Goal: Transaction & Acquisition: Purchase product/service

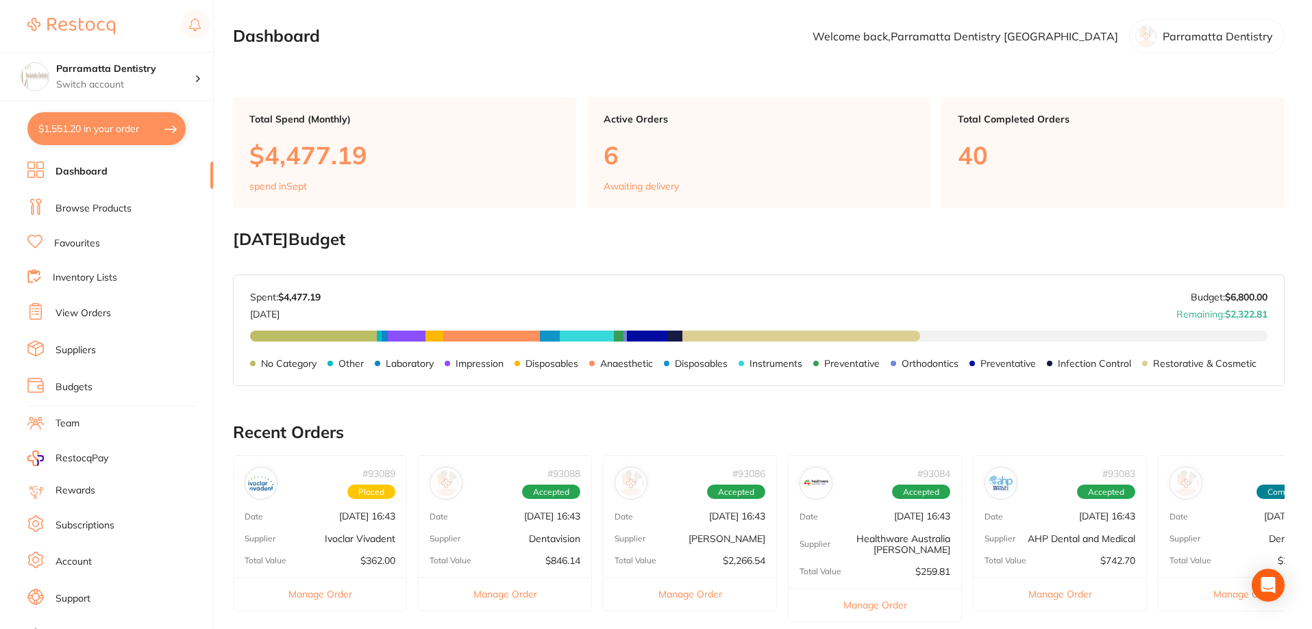
click at [99, 118] on button "$1,551.20 in your order" at bounding box center [106, 128] width 158 height 33
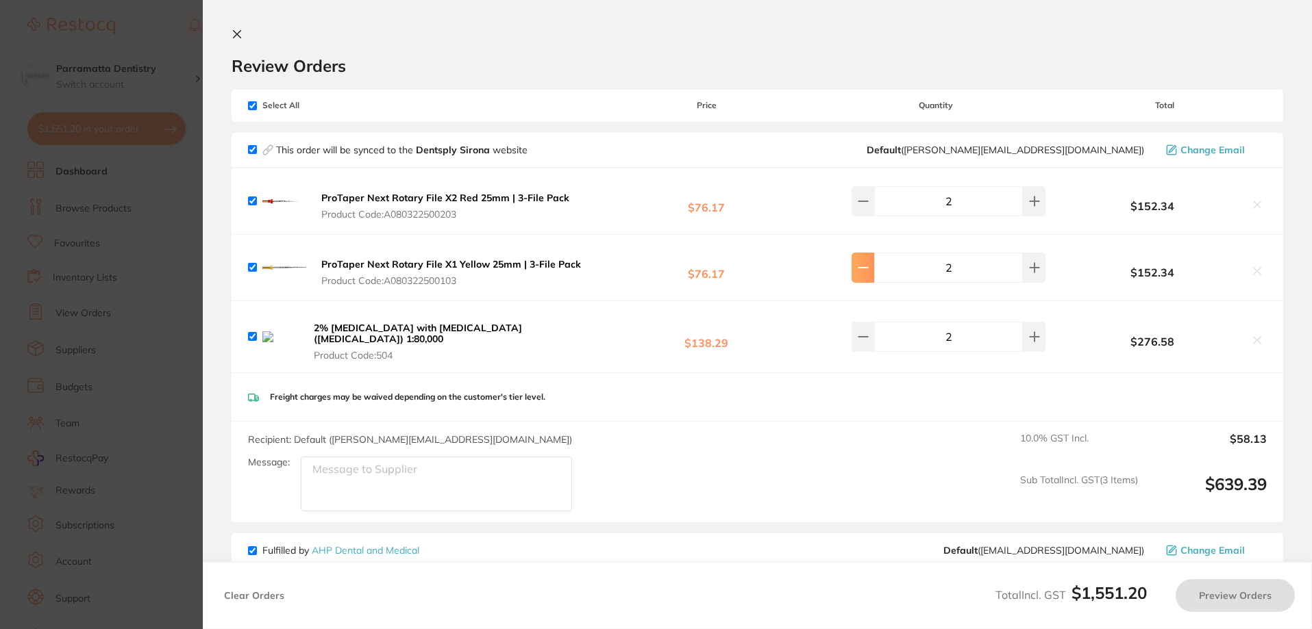
checkbox input "true"
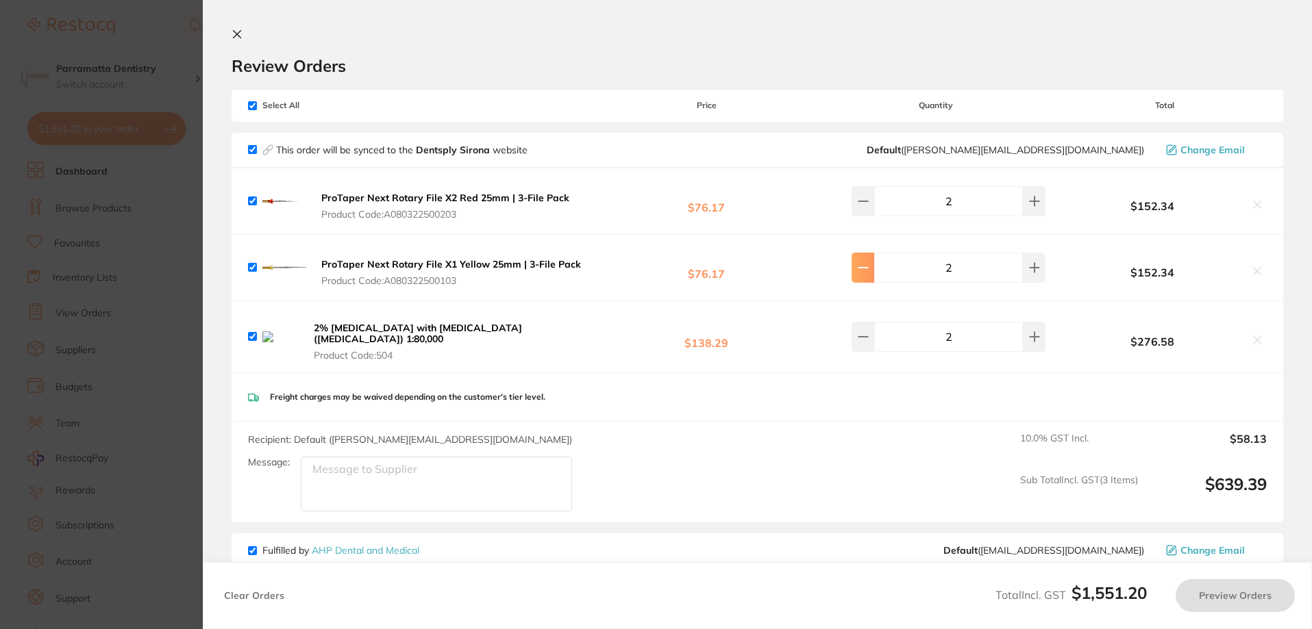
checkbox input "true"
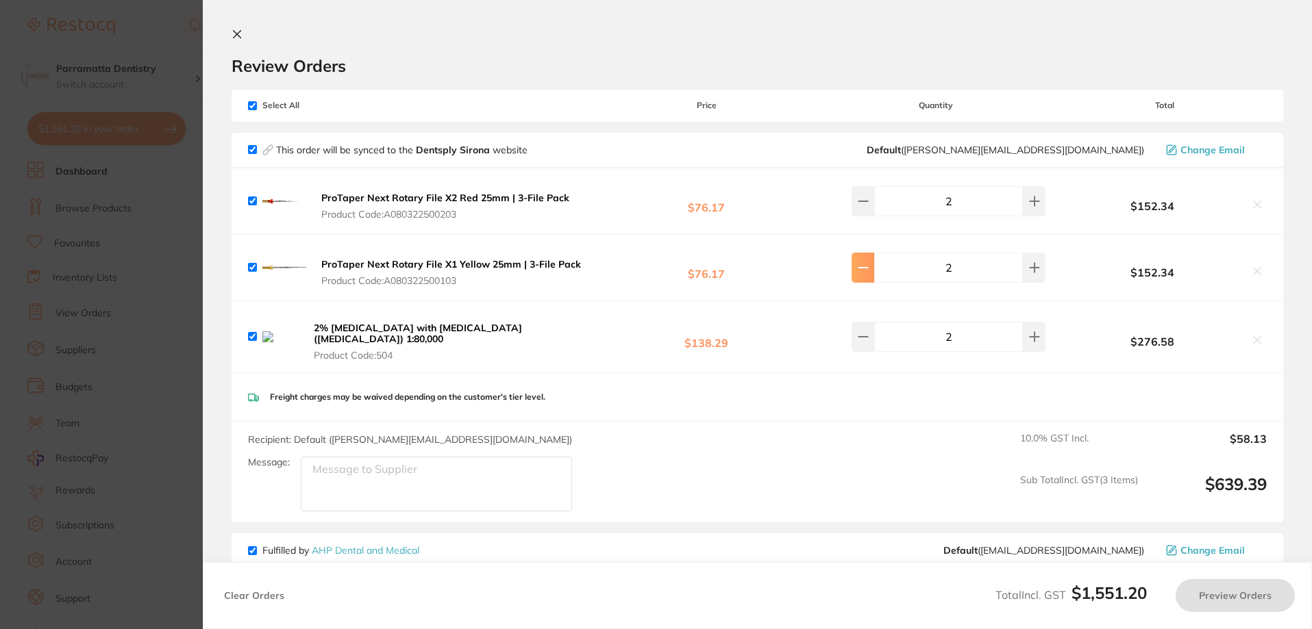
checkbox input "true"
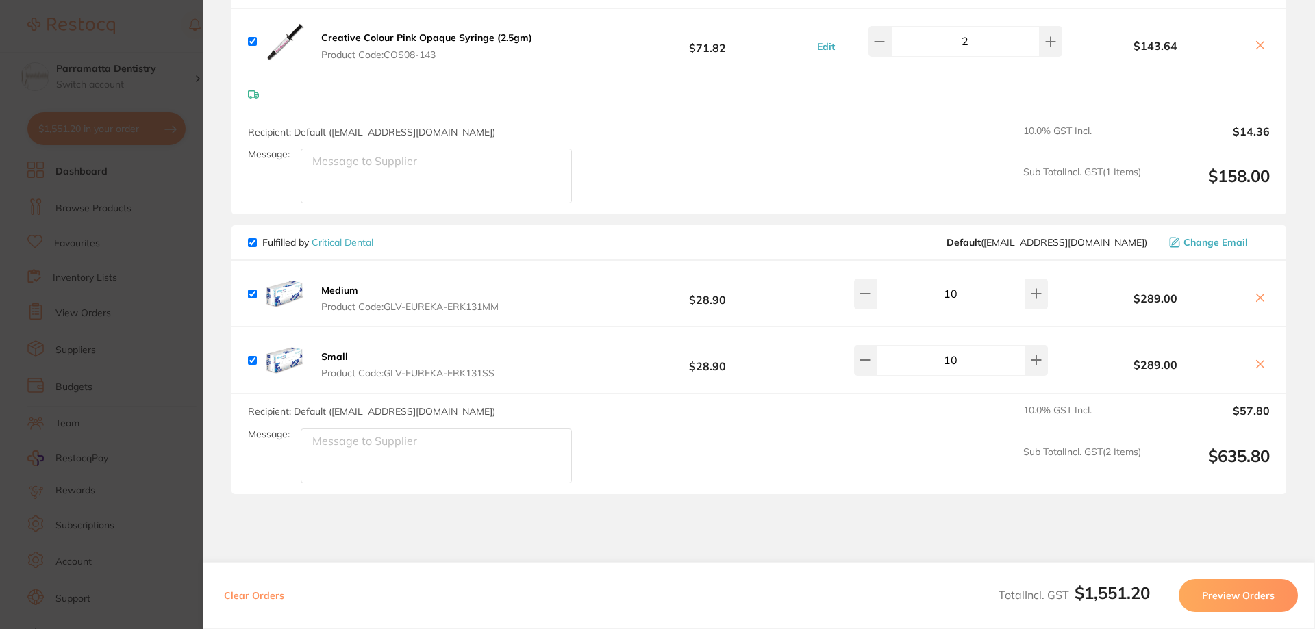
scroll to position [959, 0]
click at [162, 254] on section "Update RRP Set your pre negotiated price for this item. Item Agreed RRP (excl. …" at bounding box center [657, 314] width 1315 height 629
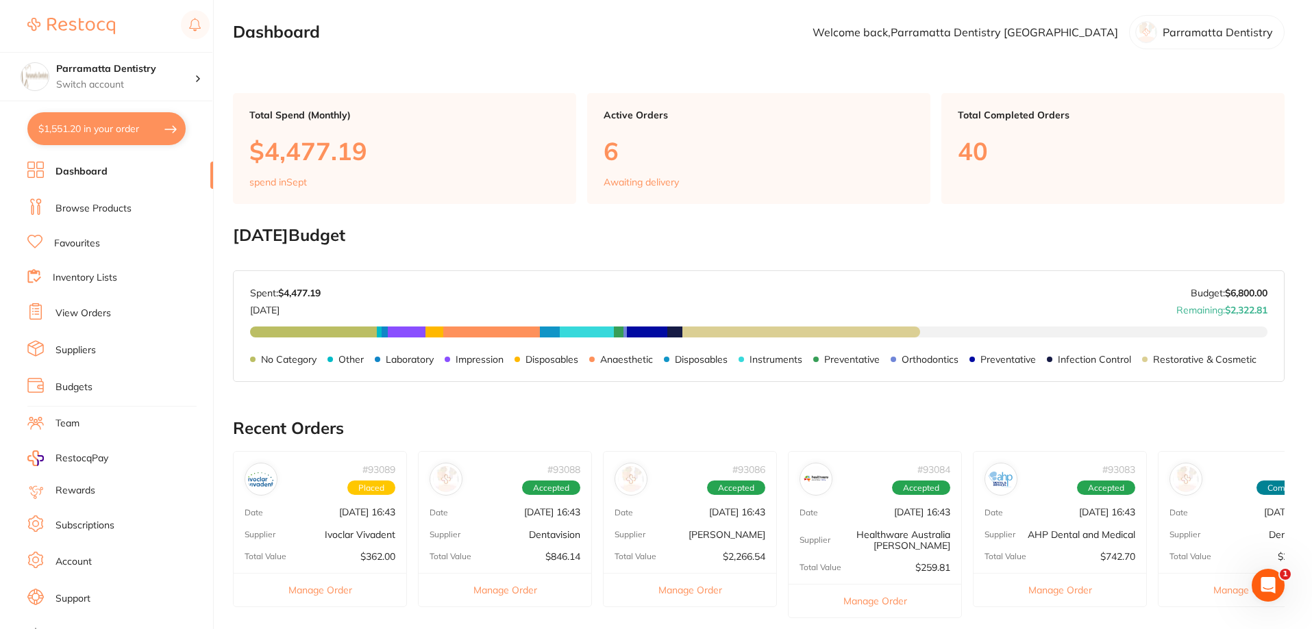
click at [114, 205] on link "Browse Products" at bounding box center [93, 209] width 76 height 14
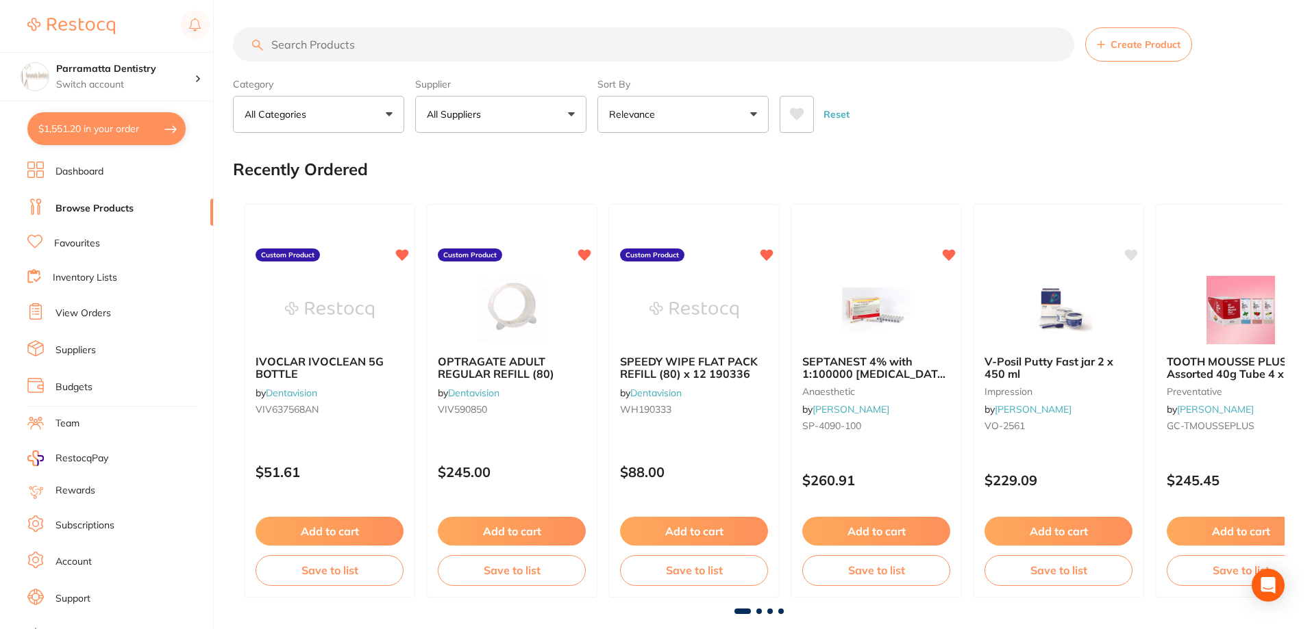
click at [367, 41] on input "search" at bounding box center [653, 44] width 841 height 34
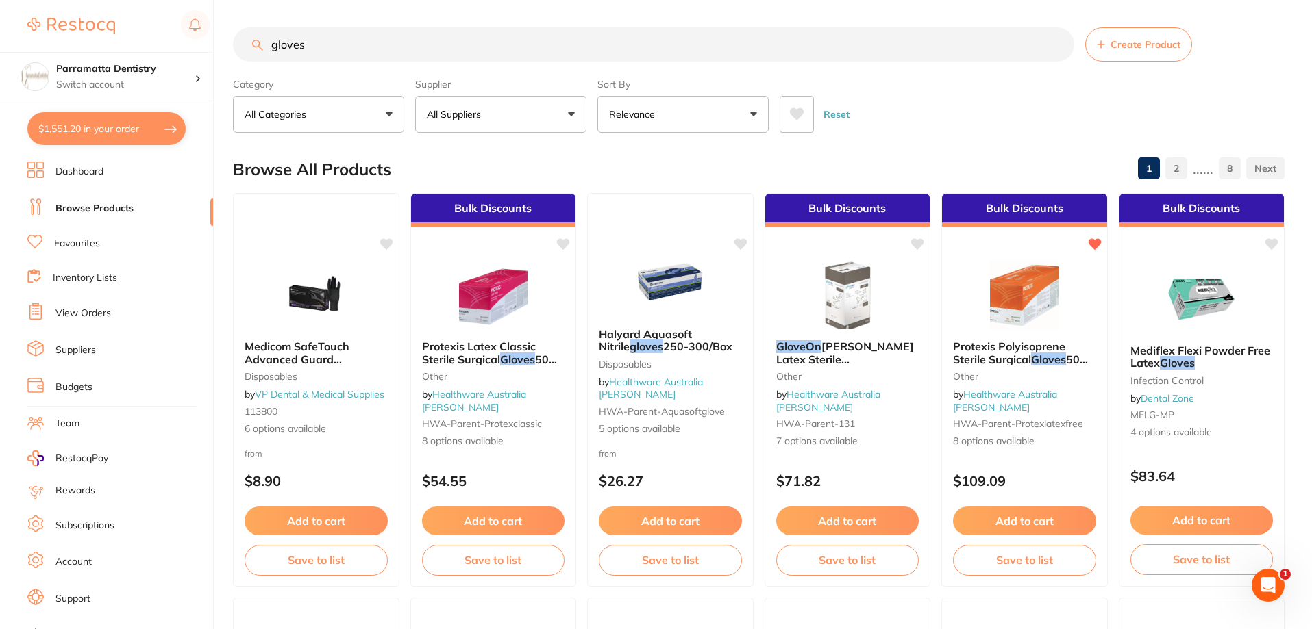
type input "gloves"
click at [521, 118] on button "All Suppliers" at bounding box center [500, 114] width 171 height 37
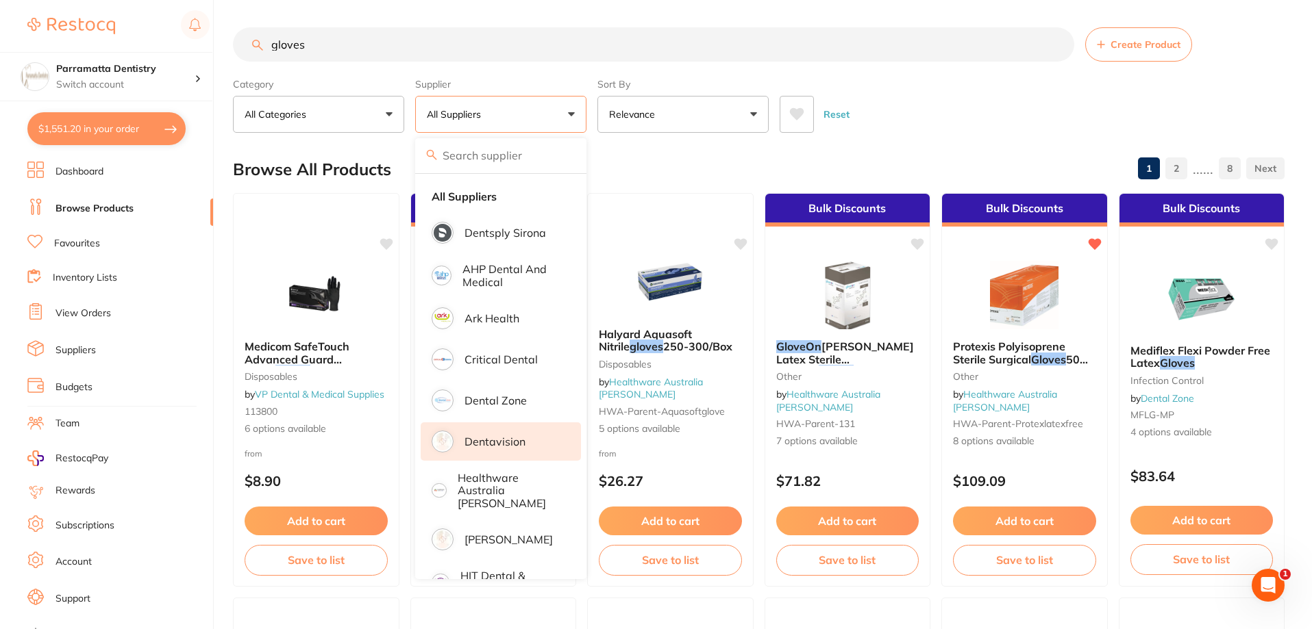
click at [494, 435] on li "Dentavision" at bounding box center [501, 442] width 160 height 38
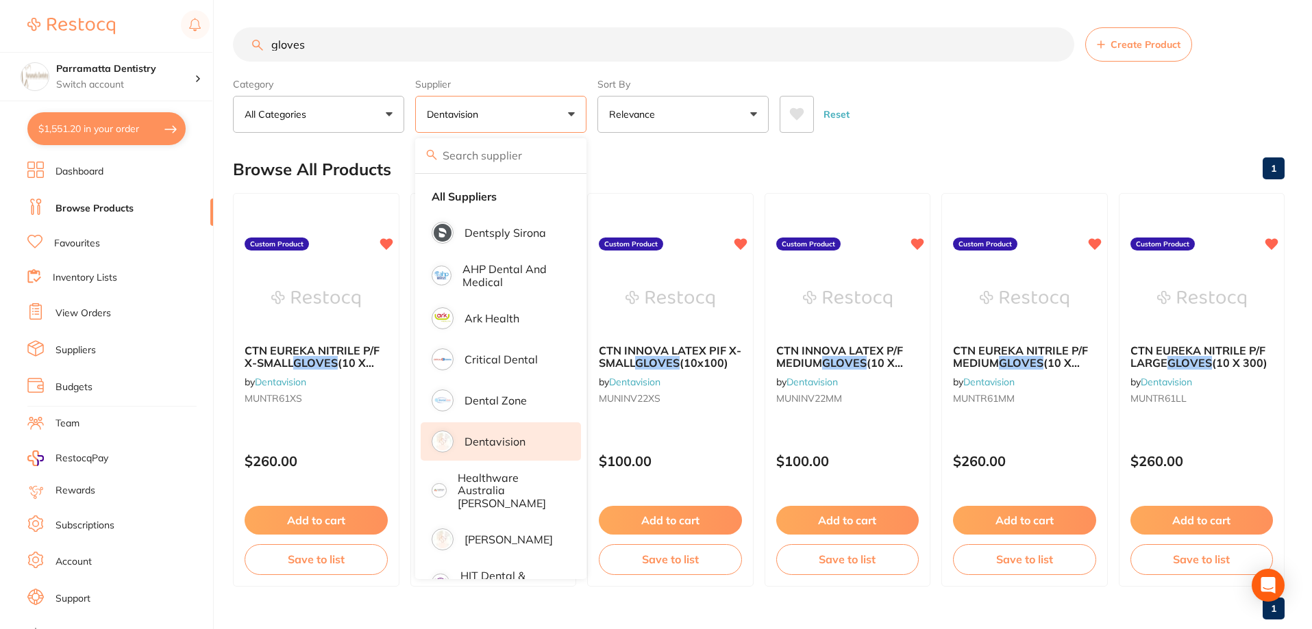
click at [926, 85] on div "Reset" at bounding box center [1026, 109] width 494 height 48
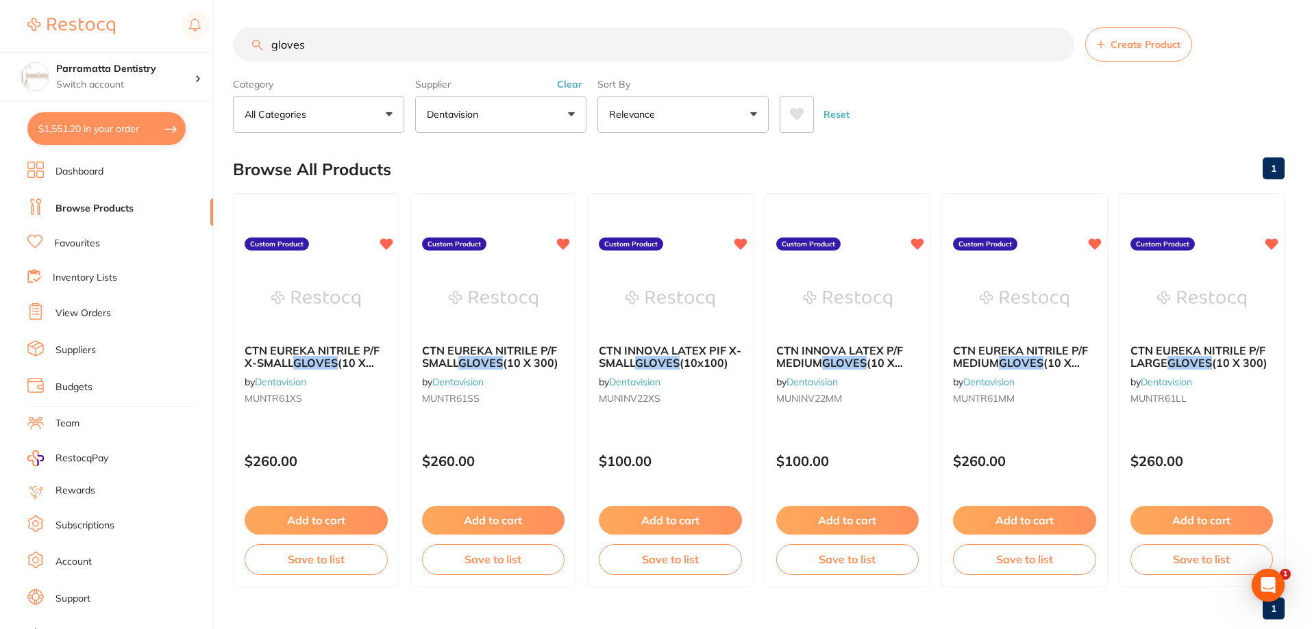
scroll to position [29, 0]
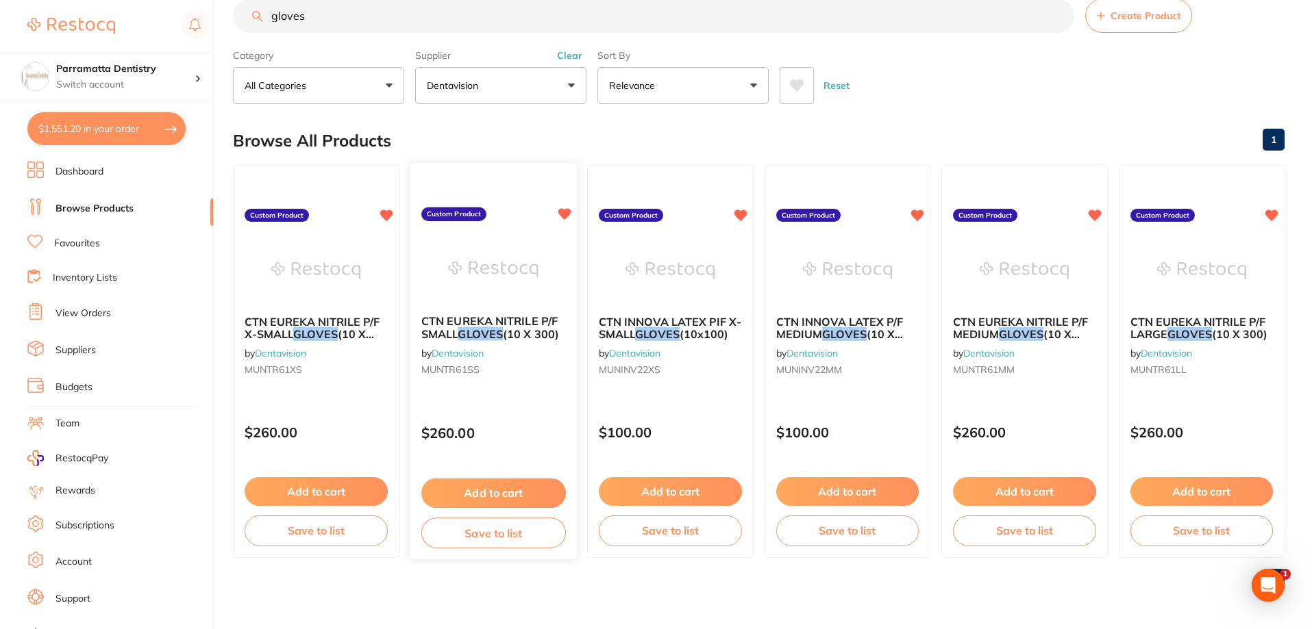
click at [527, 490] on button "Add to cart" at bounding box center [493, 493] width 145 height 29
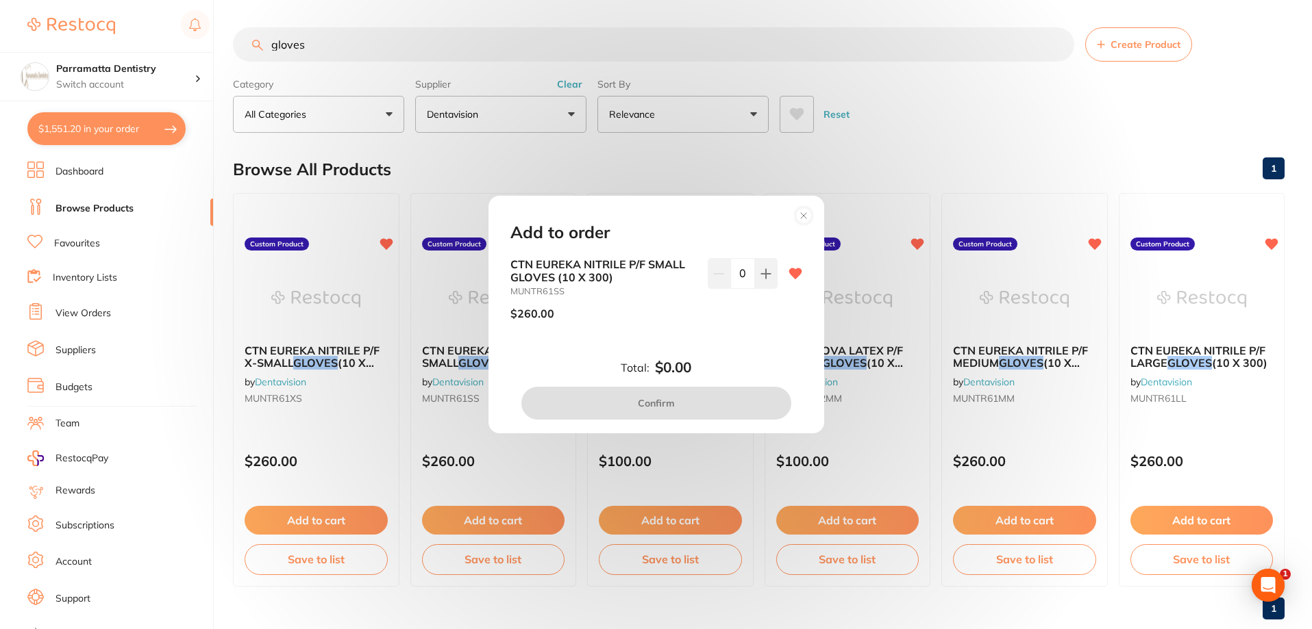
scroll to position [0, 0]
click at [764, 273] on icon at bounding box center [765, 273] width 9 height 9
type input "1"
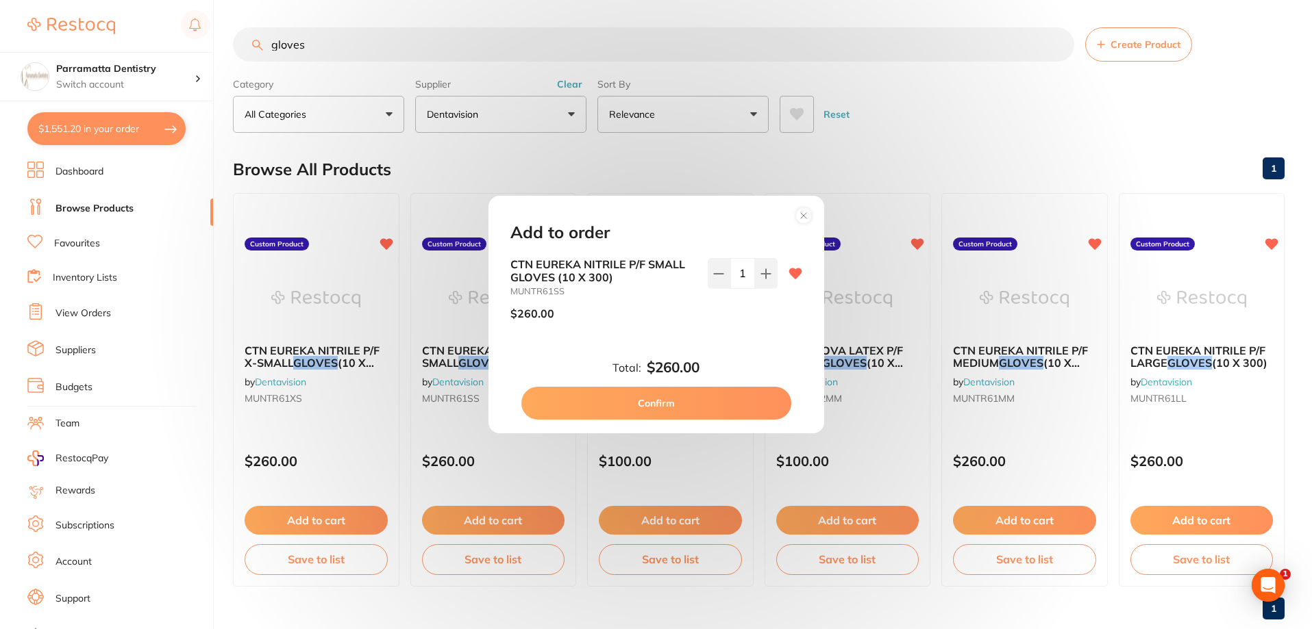
click at [708, 399] on button "Confirm" at bounding box center [656, 403] width 270 height 33
checkbox input "false"
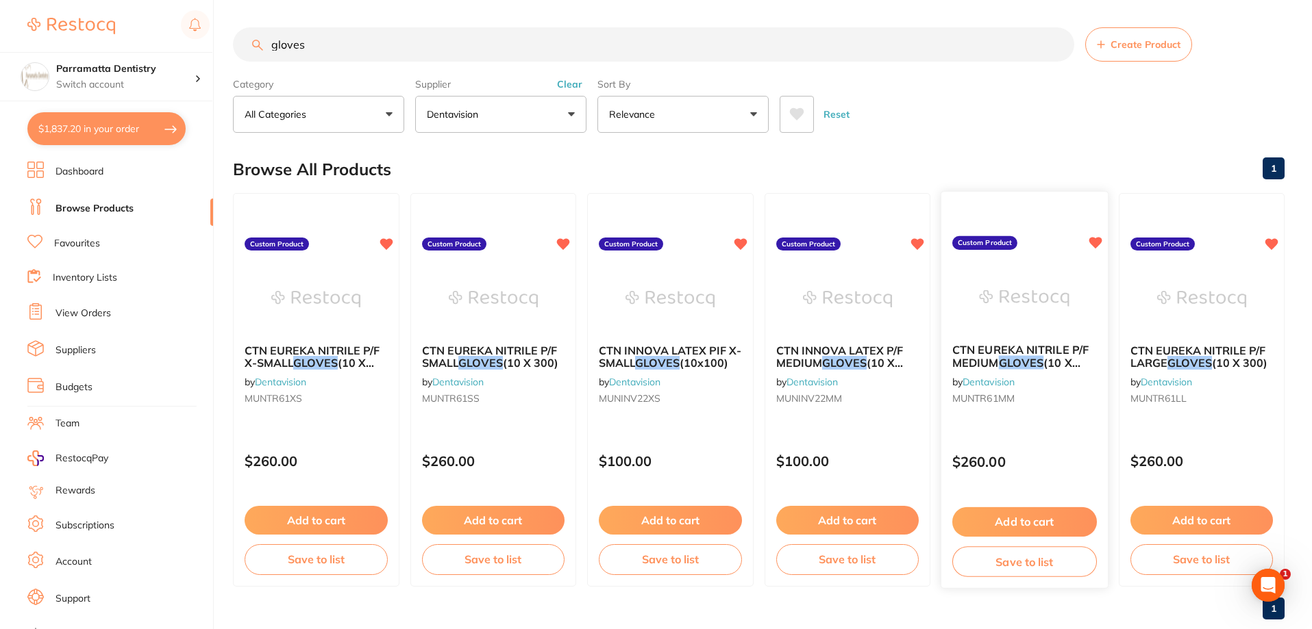
click at [1043, 517] on button "Add to cart" at bounding box center [1024, 522] width 145 height 29
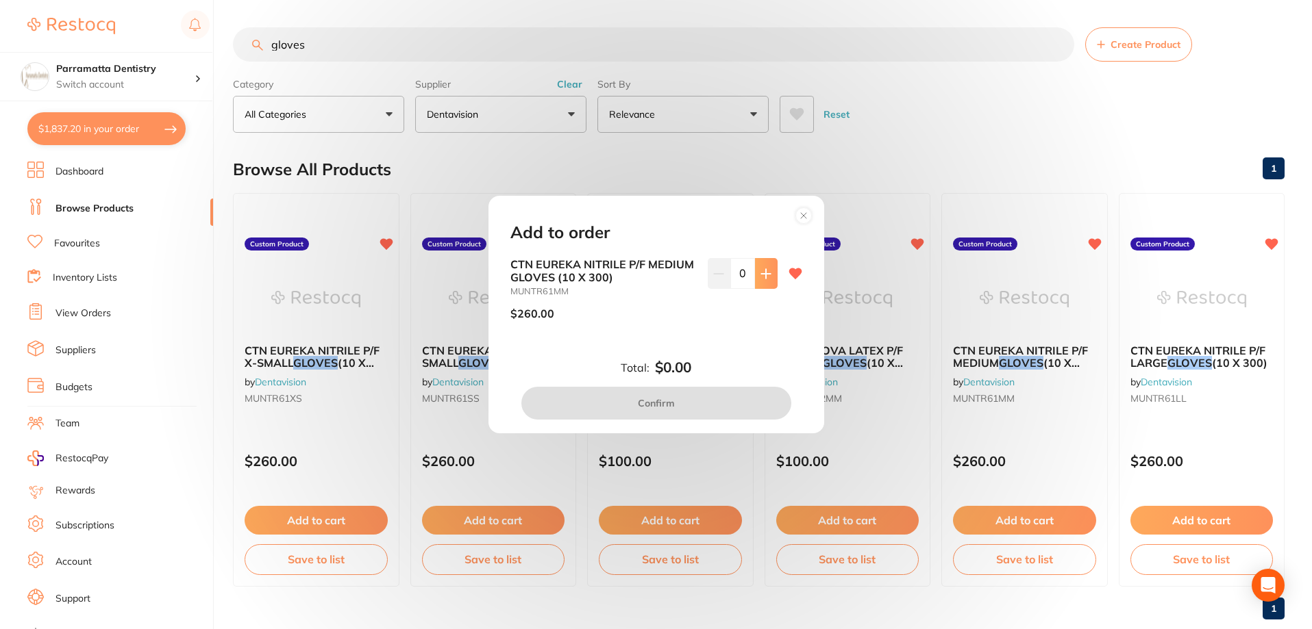
click at [762, 273] on icon at bounding box center [765, 273] width 9 height 9
type input "1"
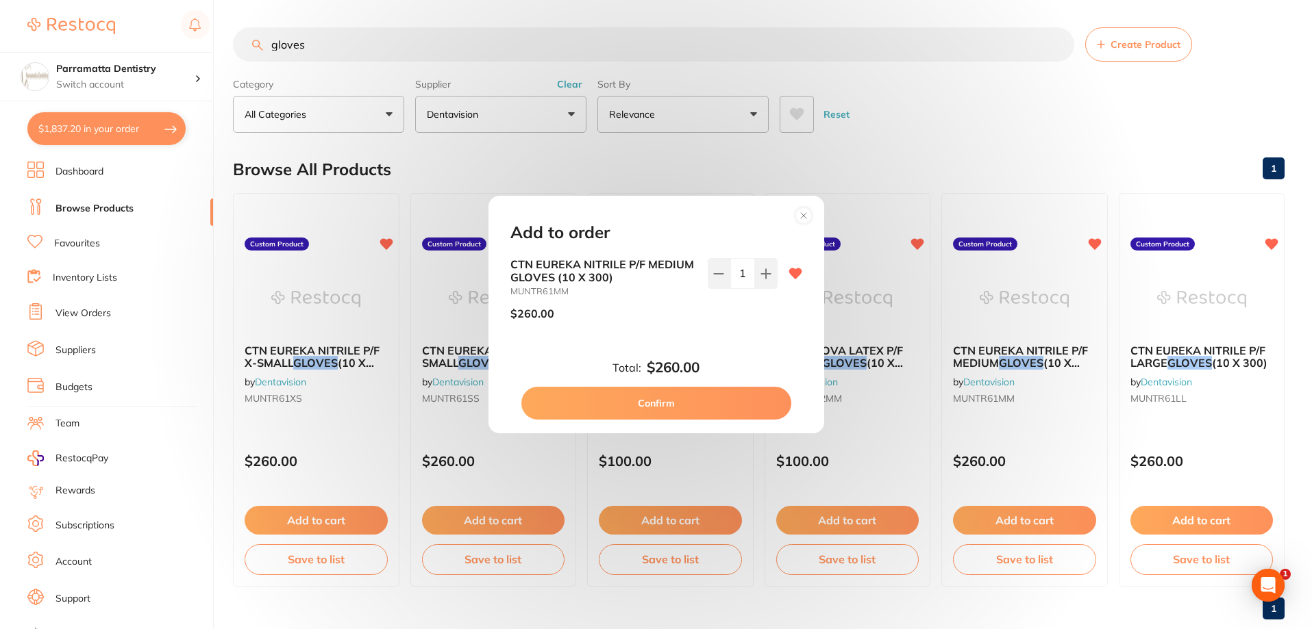
click at [702, 392] on button "Confirm" at bounding box center [656, 403] width 270 height 33
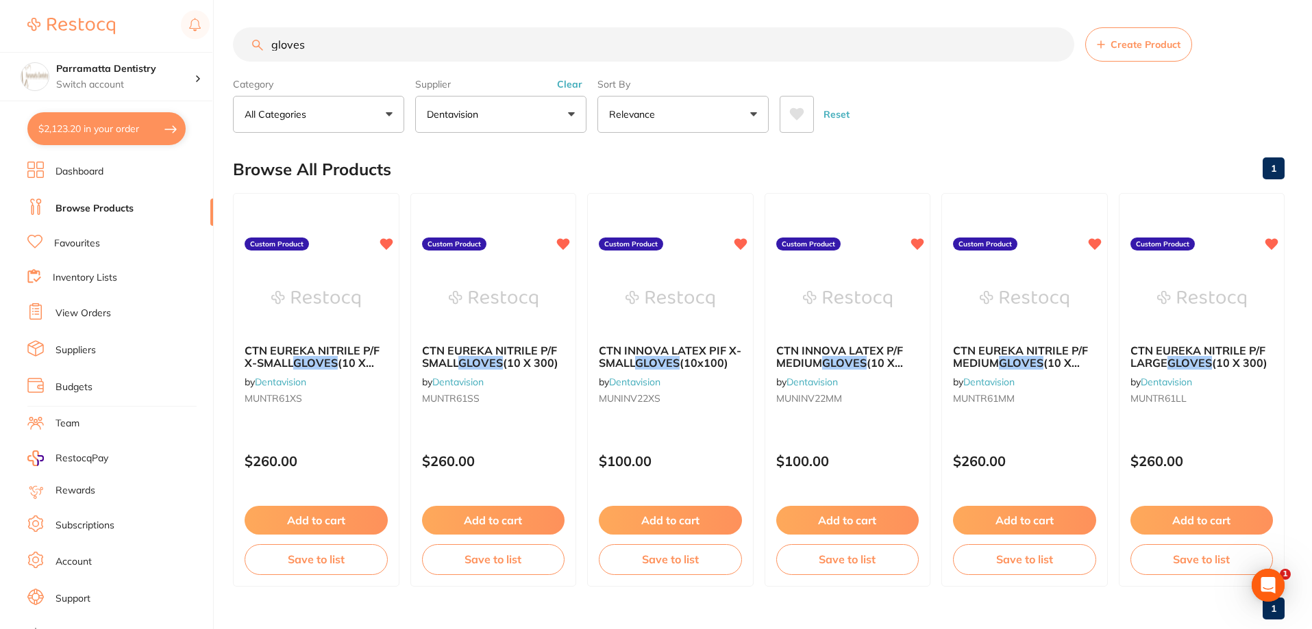
click at [94, 133] on button "$2,123.20 in your order" at bounding box center [106, 128] width 158 height 33
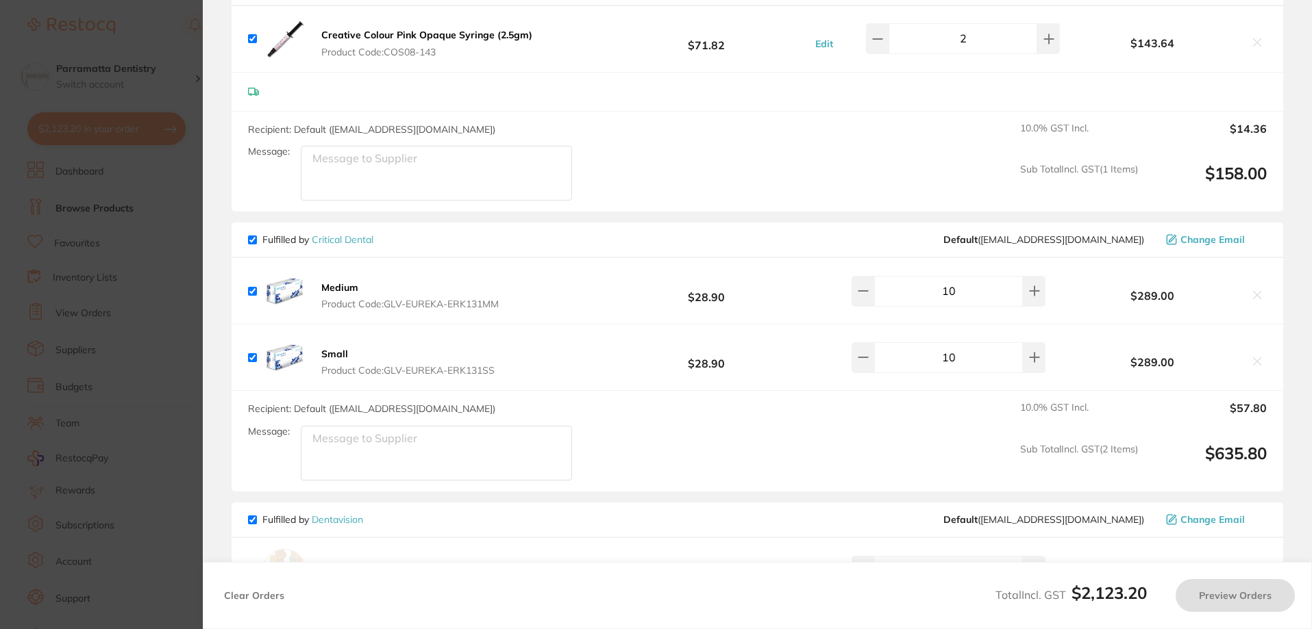
checkbox input "true"
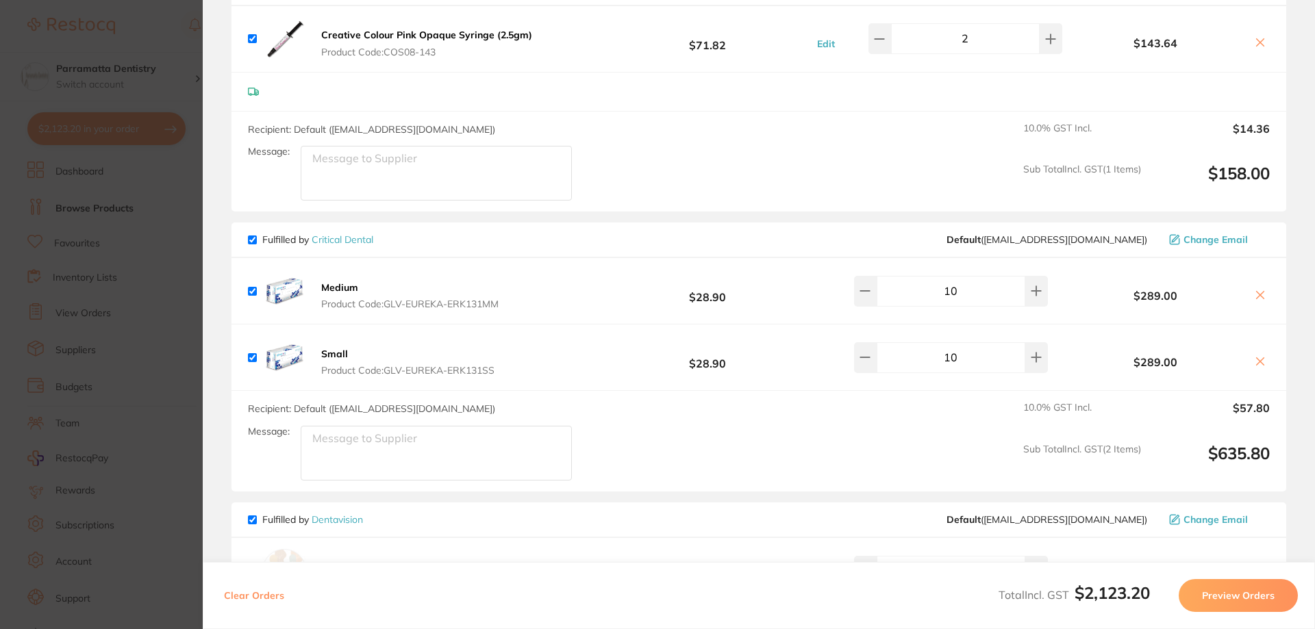
click at [1259, 292] on icon at bounding box center [1261, 296] width 8 height 8
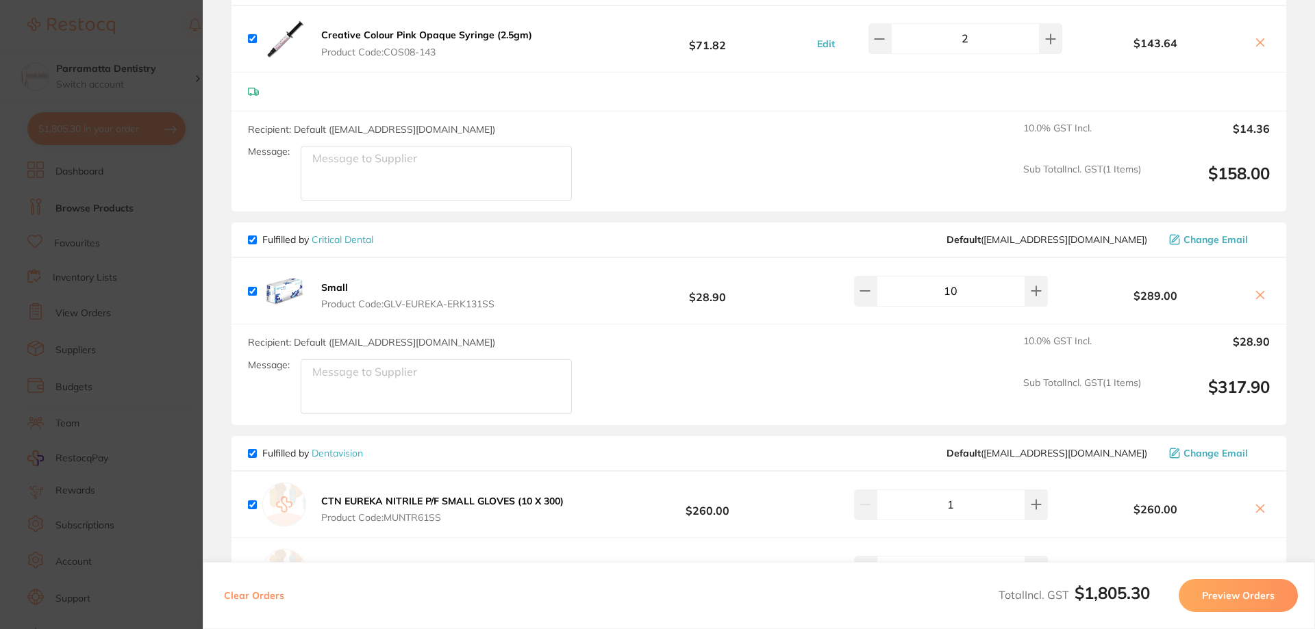
click at [1255, 290] on icon at bounding box center [1260, 295] width 11 height 11
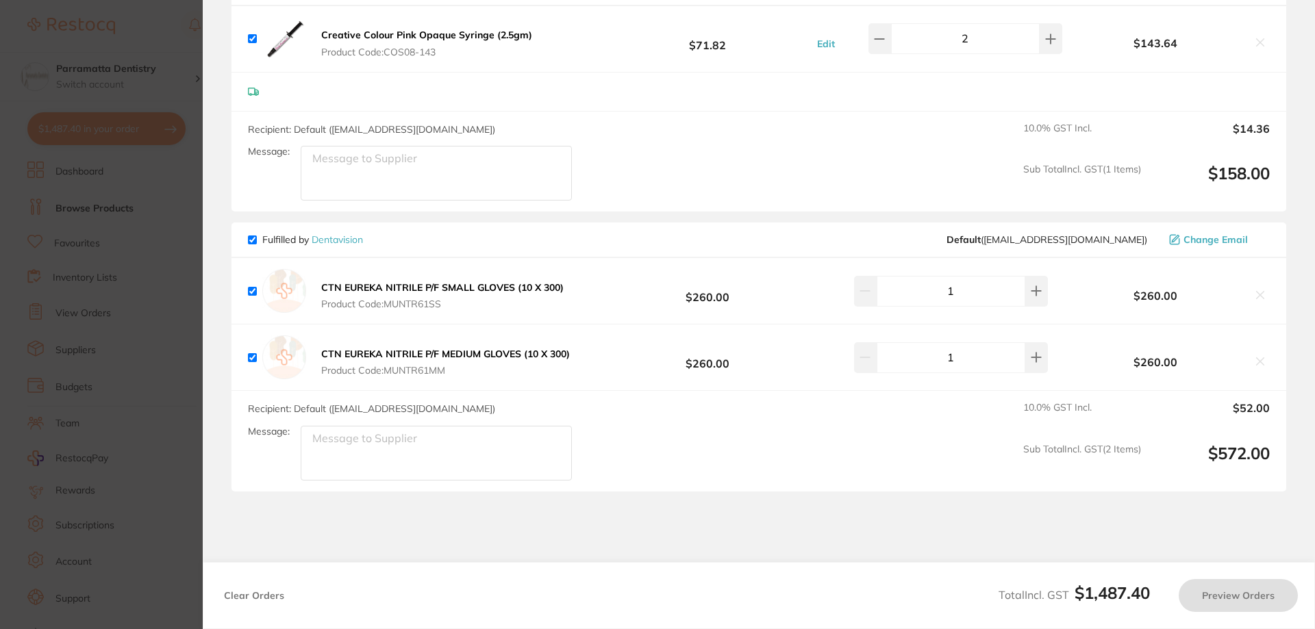
checkbox input "true"
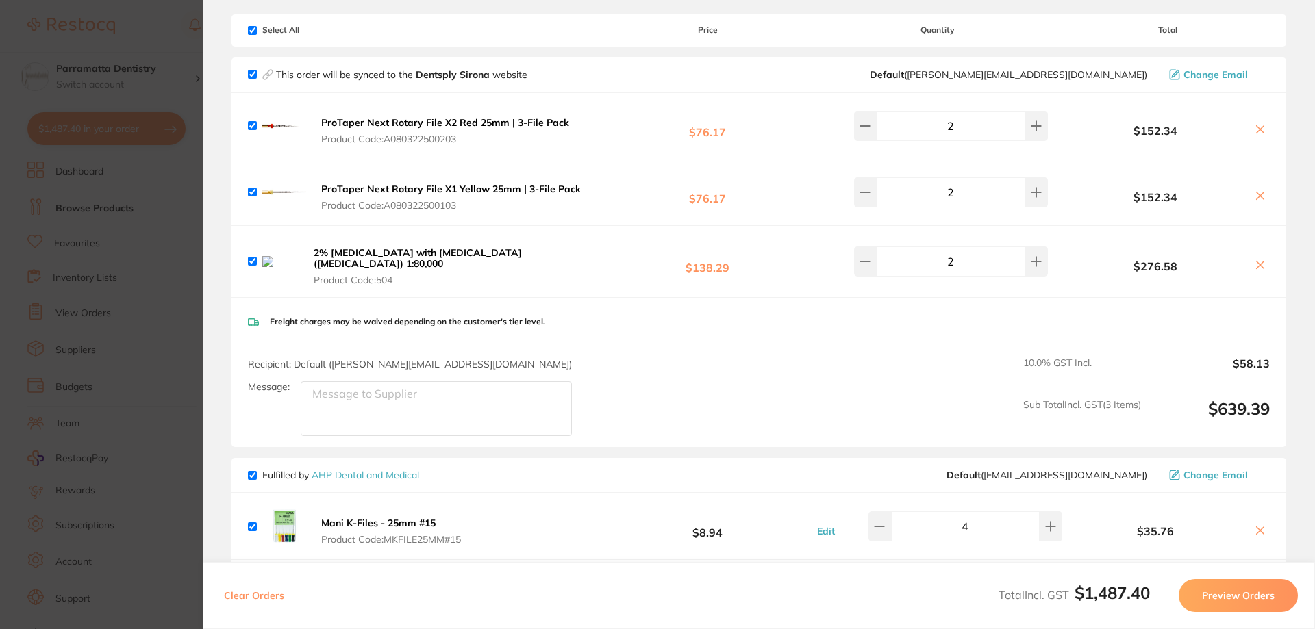
scroll to position [68, 0]
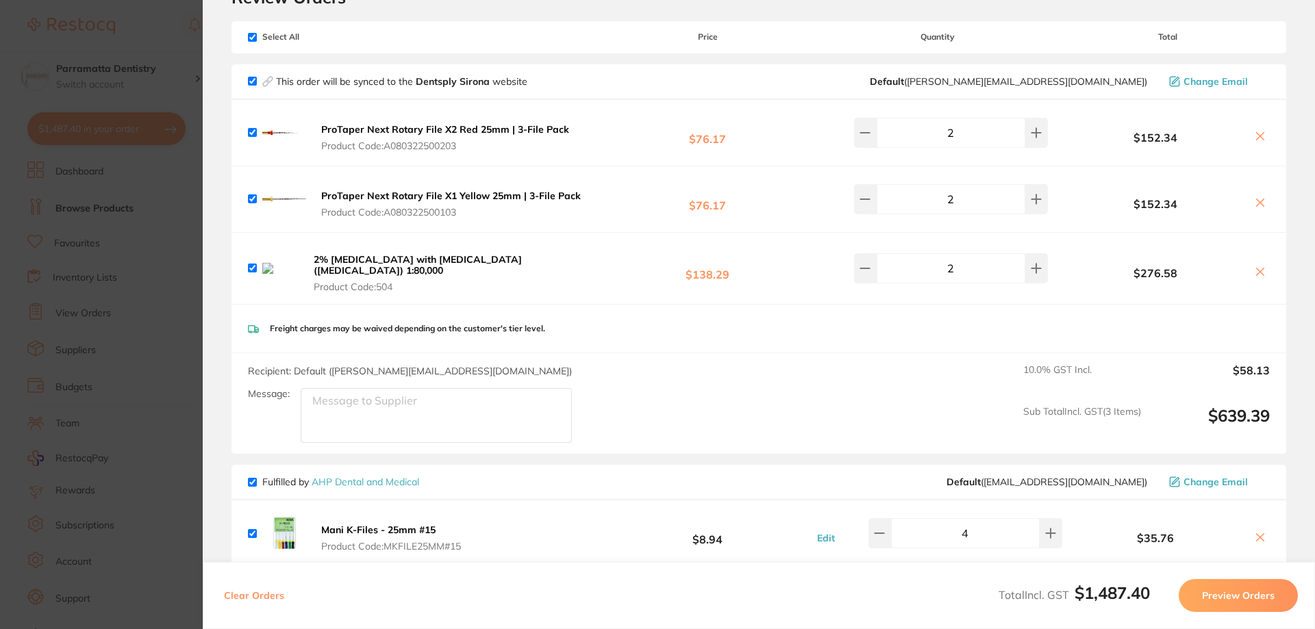
click at [118, 316] on section "Update RRP Set your pre negotiated price for this item. Item Agreed RRP (excl. …" at bounding box center [657, 314] width 1315 height 629
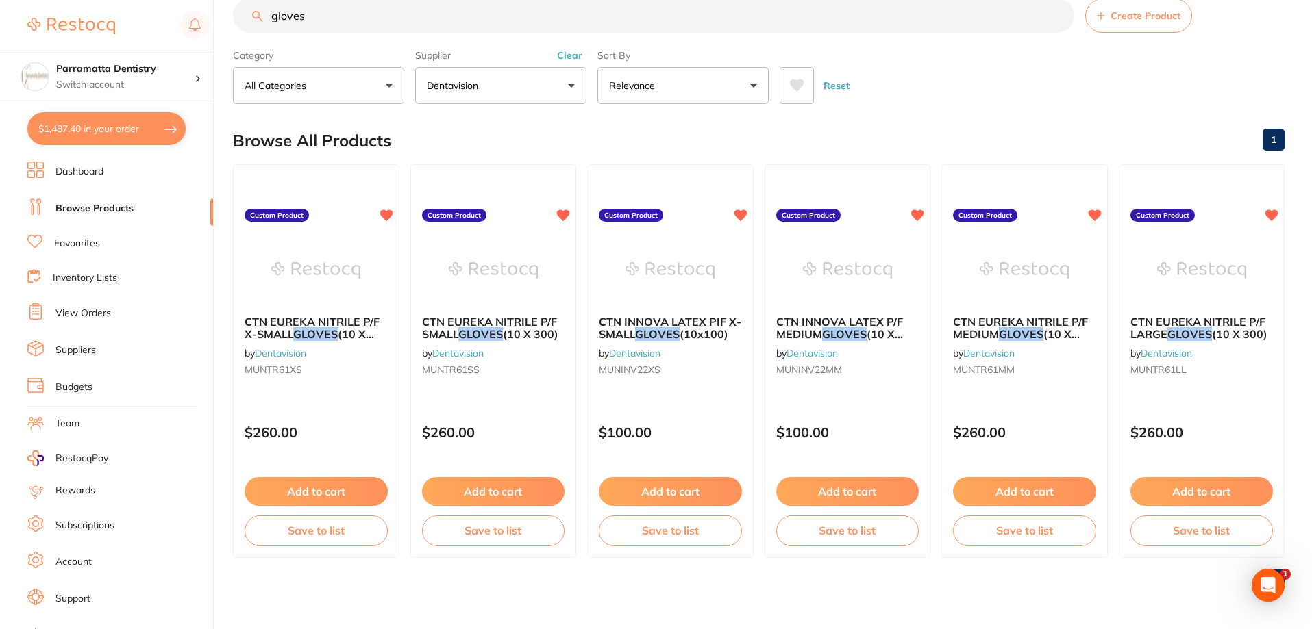
scroll to position [1, 0]
drag, startPoint x: 340, startPoint y: 14, endPoint x: 179, endPoint y: 34, distance: 161.5
click at [179, 34] on div "$1,487.40 Parramatta Dentistry Switch account Parramatta Dentistry $1,487.40 in…" at bounding box center [656, 285] width 1312 height 629
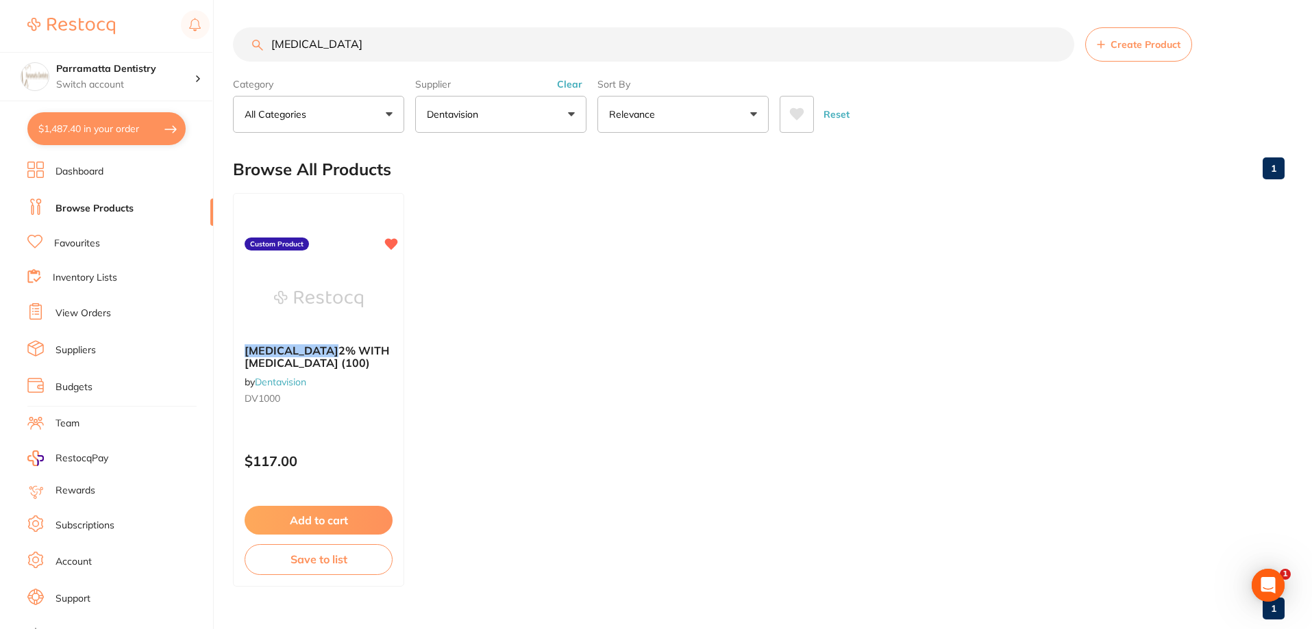
scroll to position [0, 0]
type input "[MEDICAL_DATA]"
click at [314, 519] on button "Add to cart" at bounding box center [318, 522] width 149 height 29
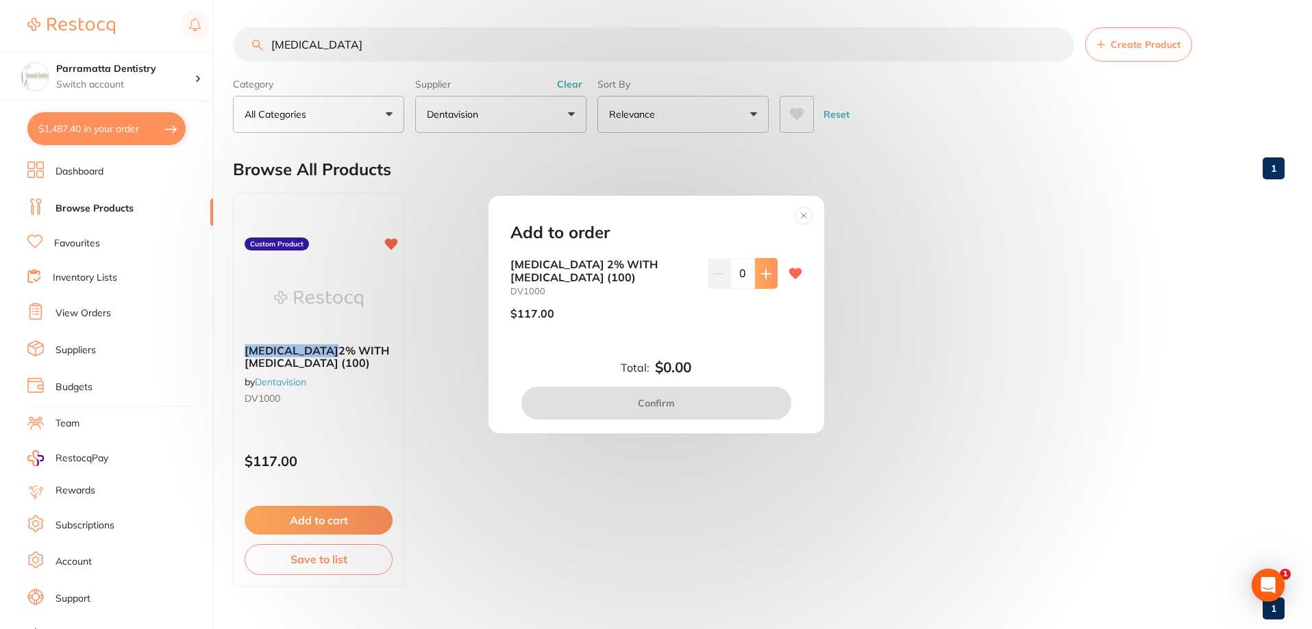
click at [762, 275] on icon at bounding box center [765, 273] width 9 height 9
type input "1"
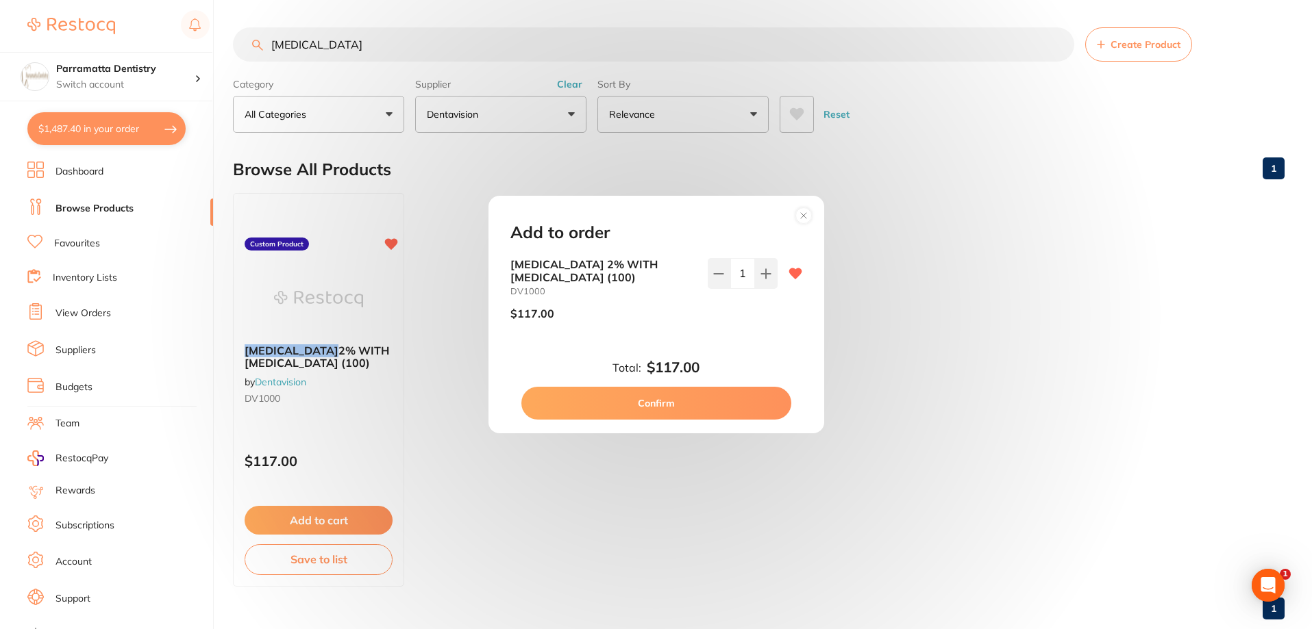
click at [713, 401] on button "Confirm" at bounding box center [656, 403] width 270 height 33
checkbox input "false"
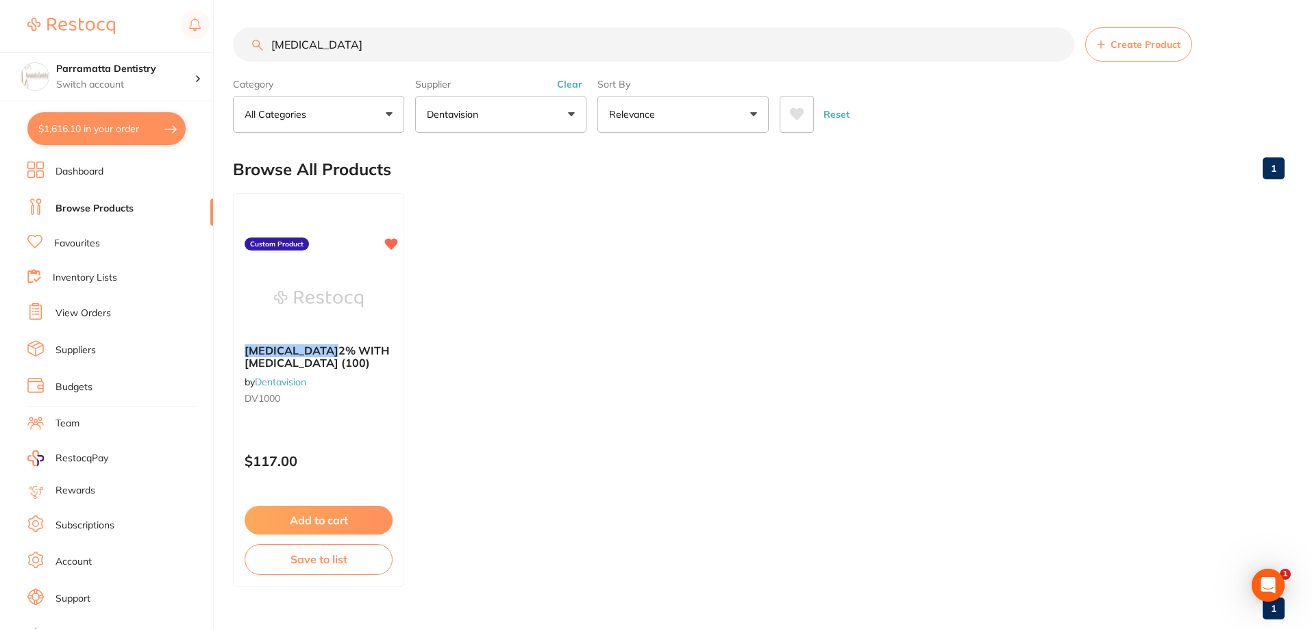
click at [122, 129] on button "$1,616.10 in your order" at bounding box center [106, 128] width 158 height 33
checkbox input "true"
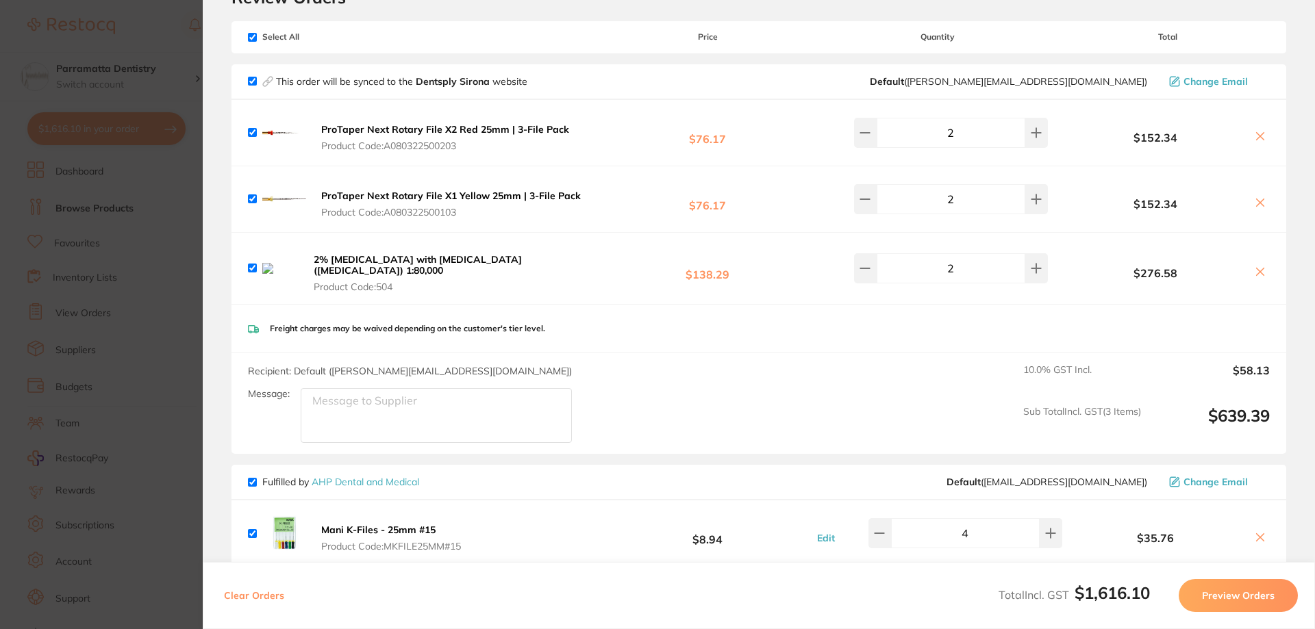
click at [1261, 266] on icon at bounding box center [1260, 271] width 11 height 11
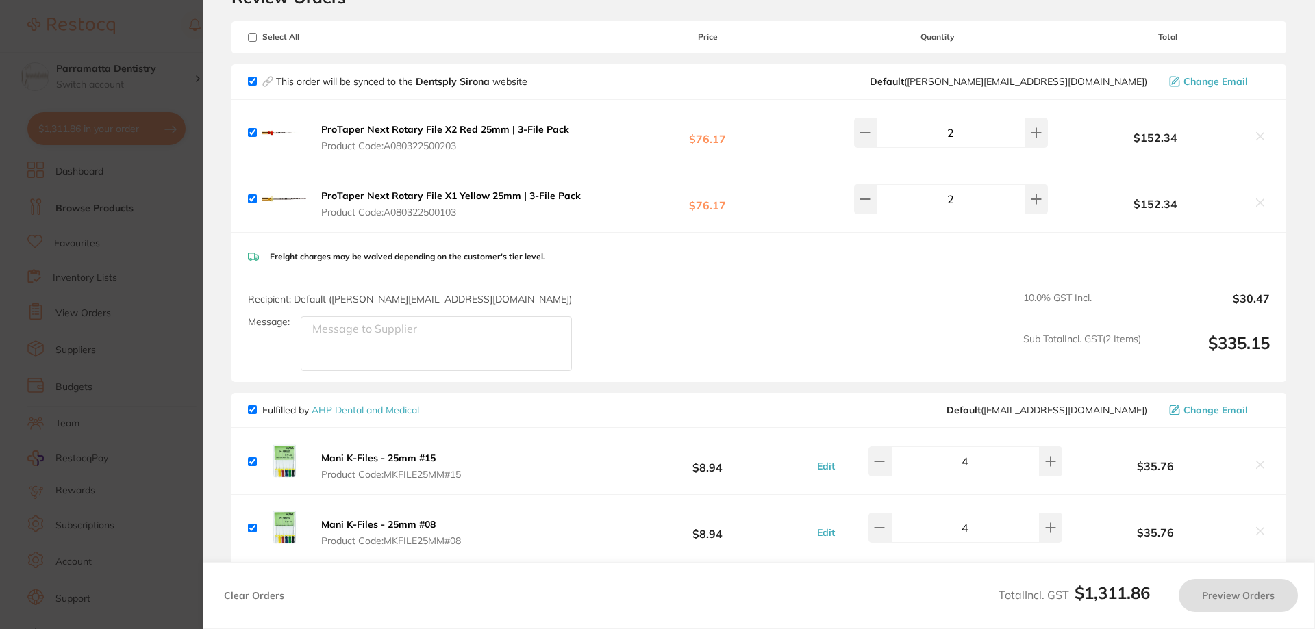
checkbox input "true"
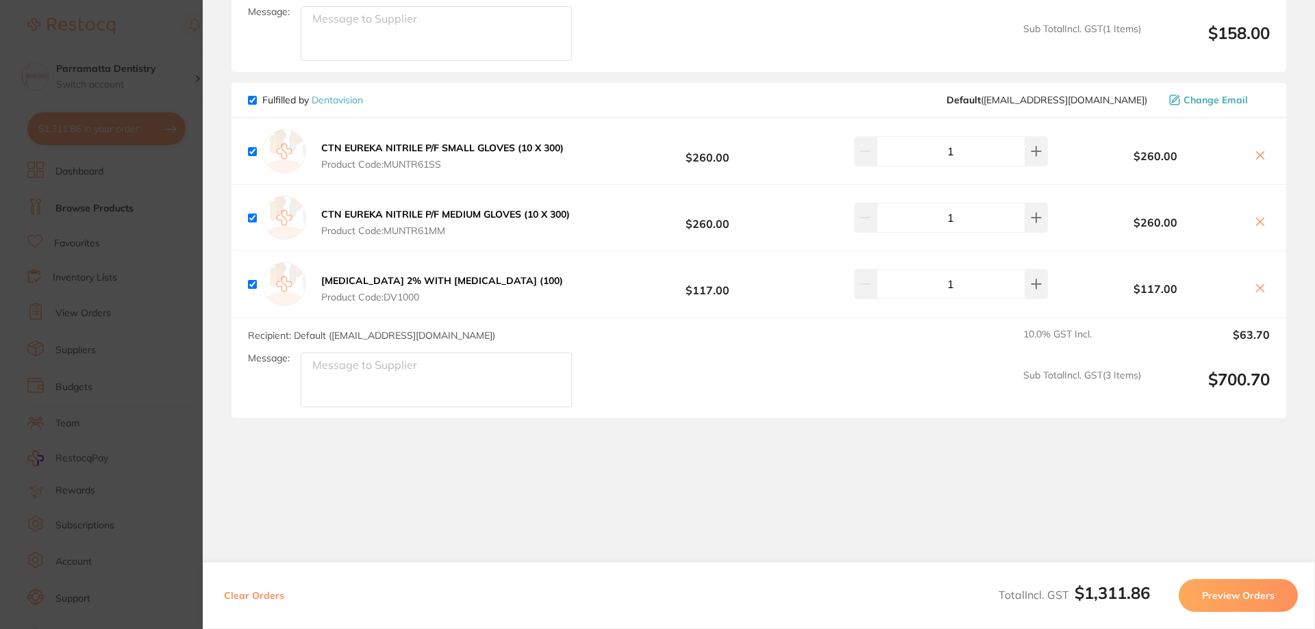
scroll to position [1027, 0]
click at [1025, 286] on button at bounding box center [1036, 283] width 23 height 30
type input "2"
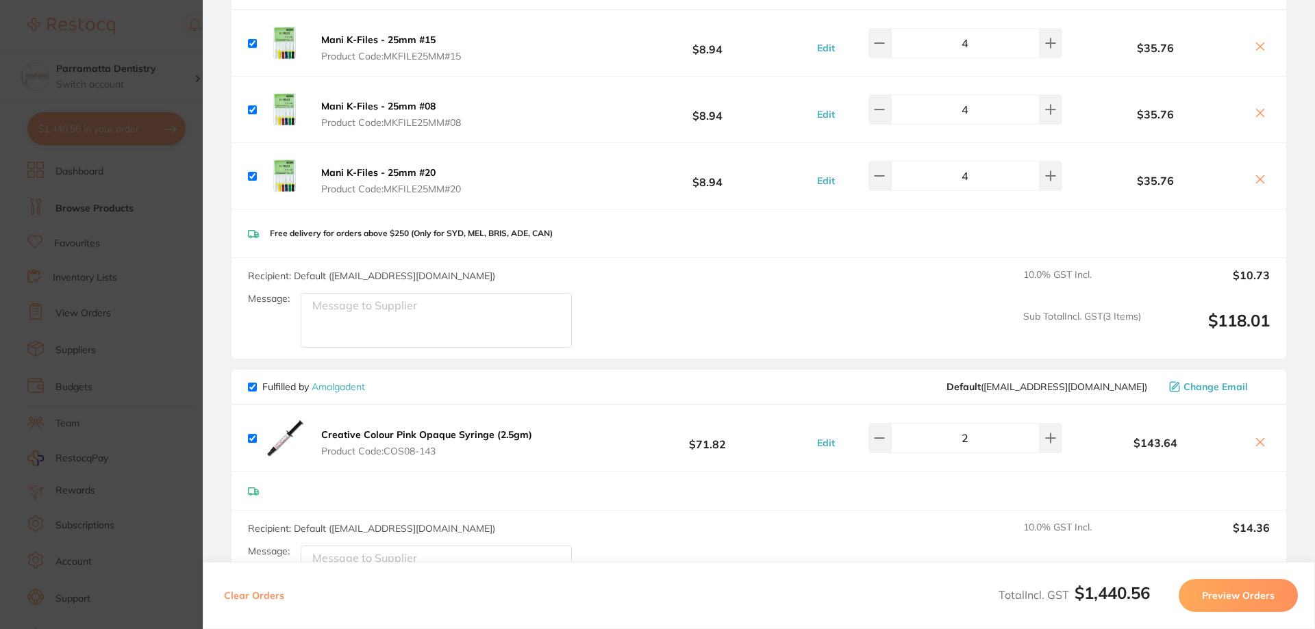
scroll to position [479, 0]
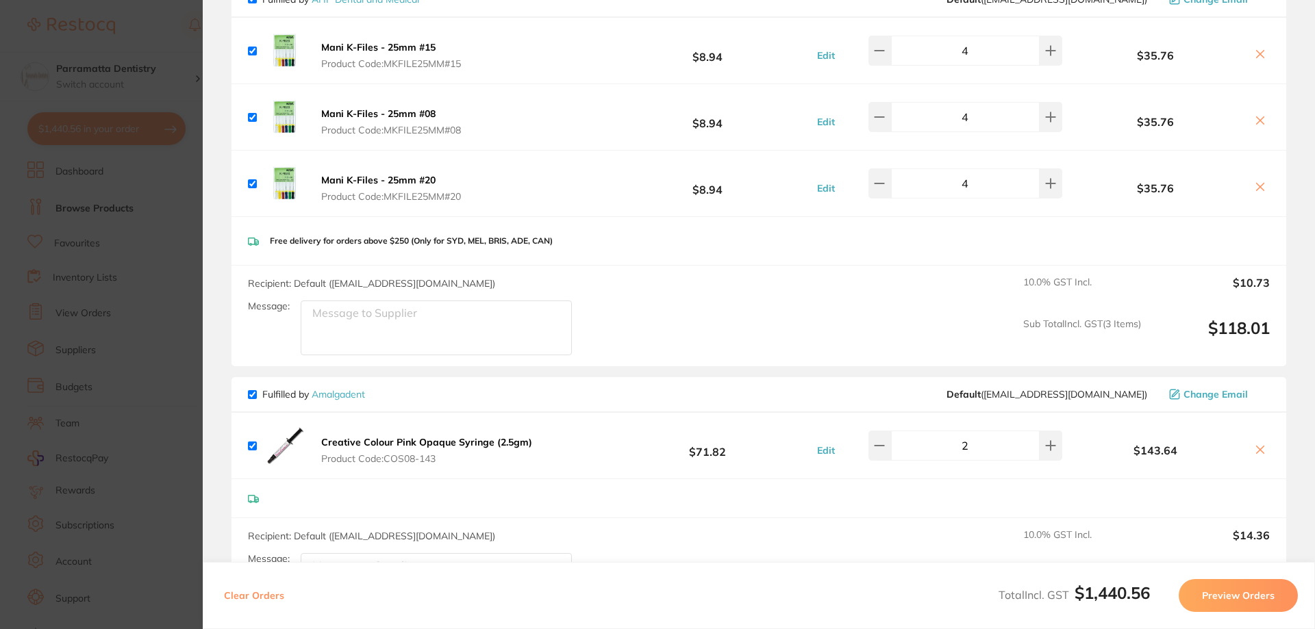
click at [153, 218] on section "Update RRP Set your pre negotiated price for this item. Item Agreed RRP (excl. …" at bounding box center [657, 314] width 1315 height 629
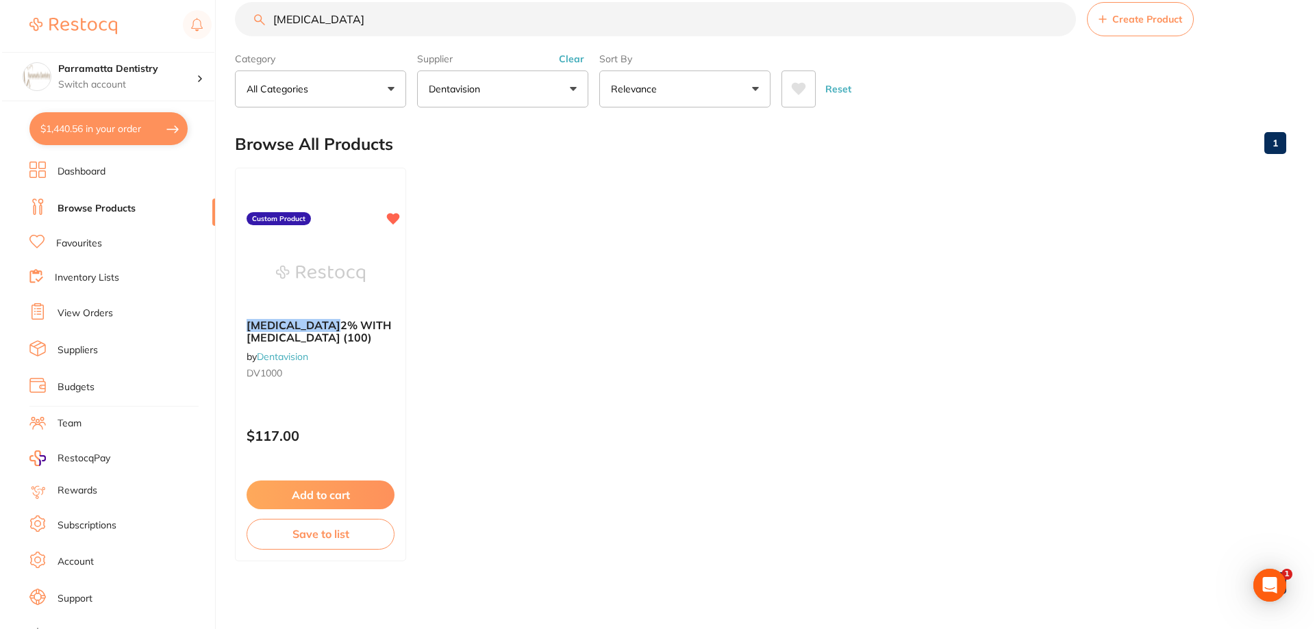
scroll to position [0, 0]
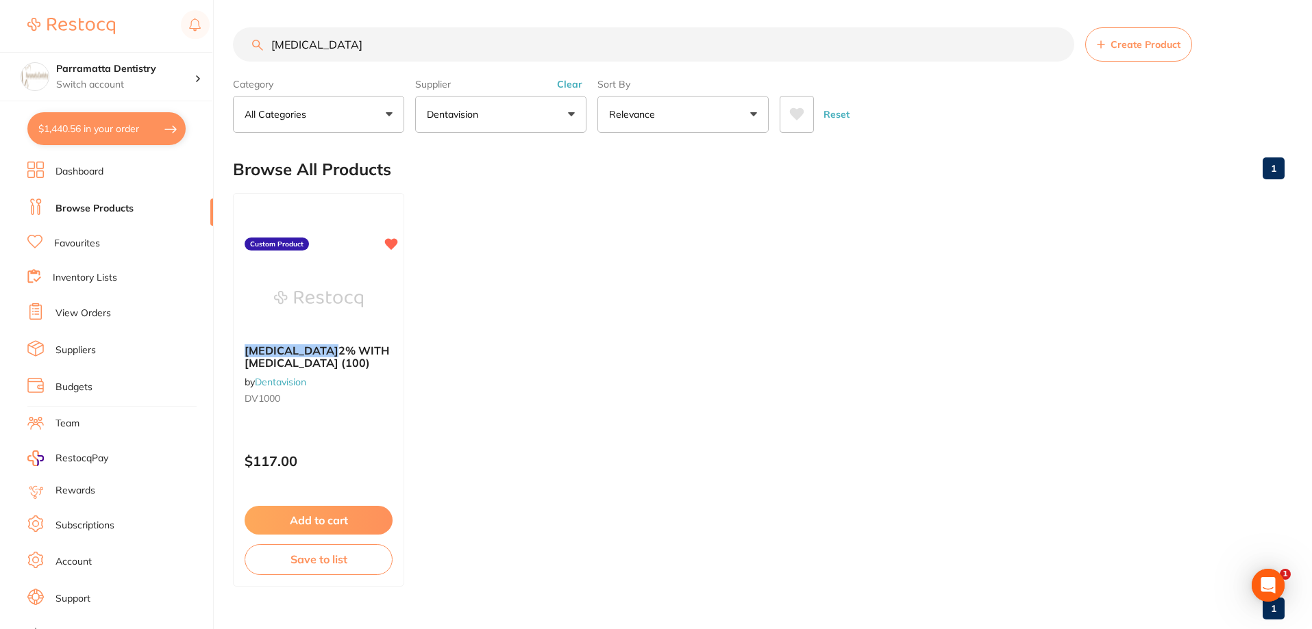
click at [72, 134] on button "$1,440.56 in your order" at bounding box center [106, 128] width 158 height 33
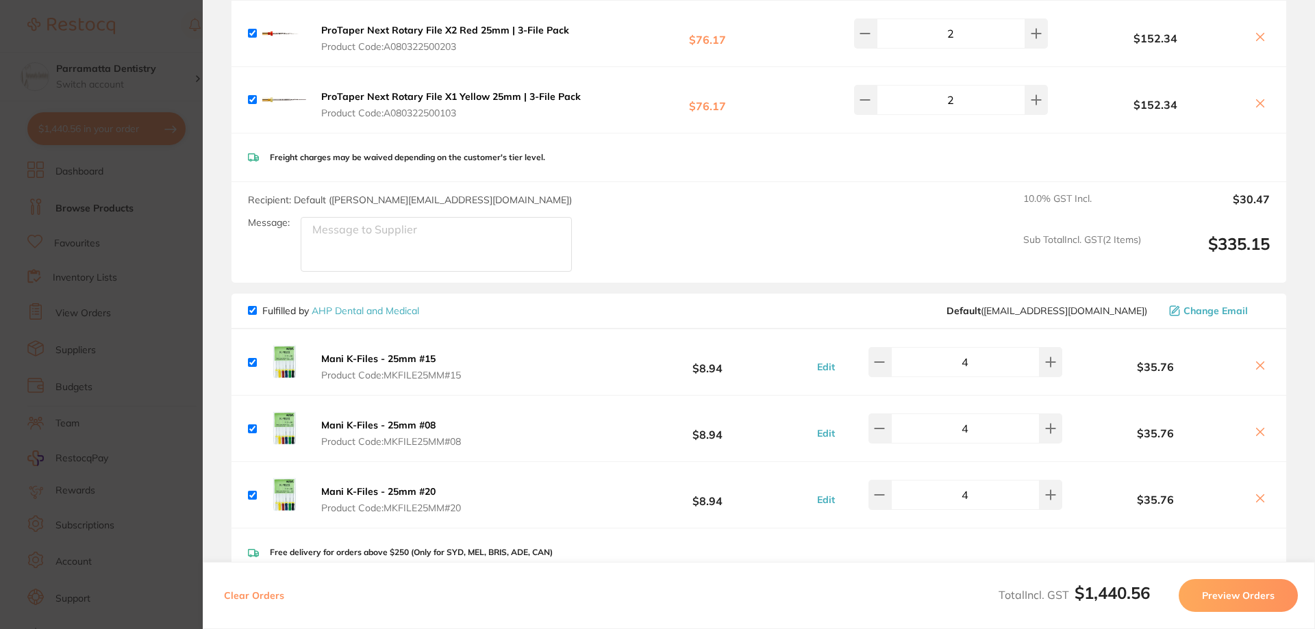
scroll to position [137, 0]
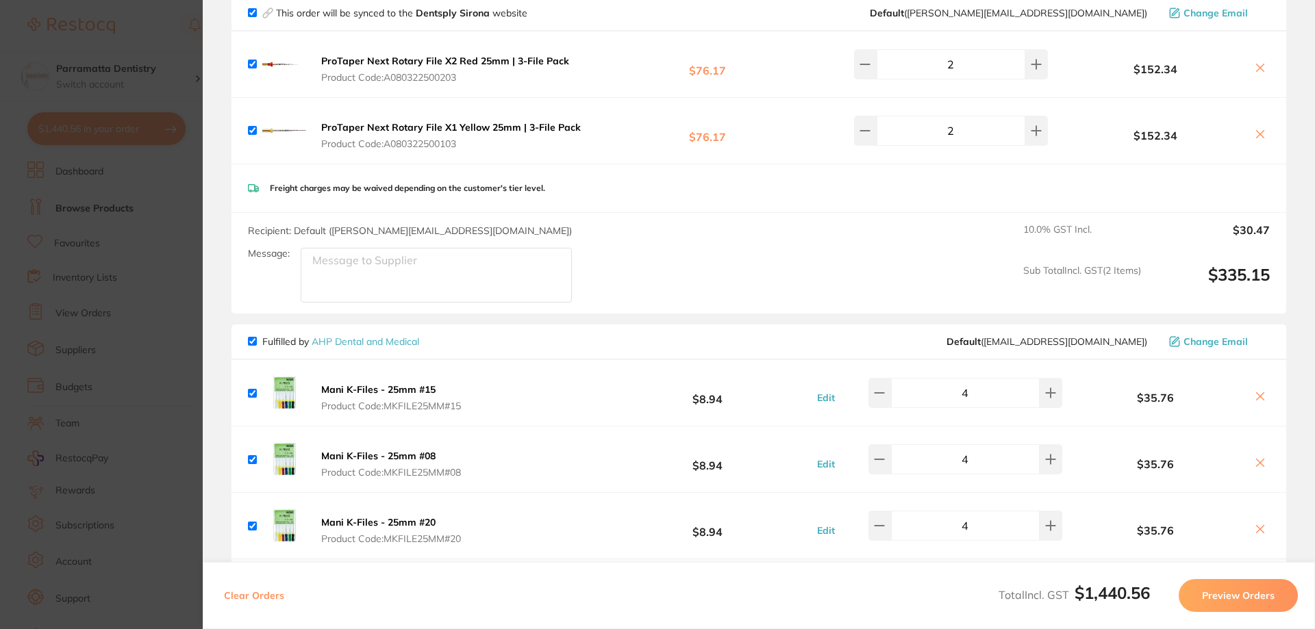
click at [147, 235] on section "Update RRP Set your pre negotiated price for this item. Item Agreed RRP (excl. …" at bounding box center [657, 314] width 1315 height 629
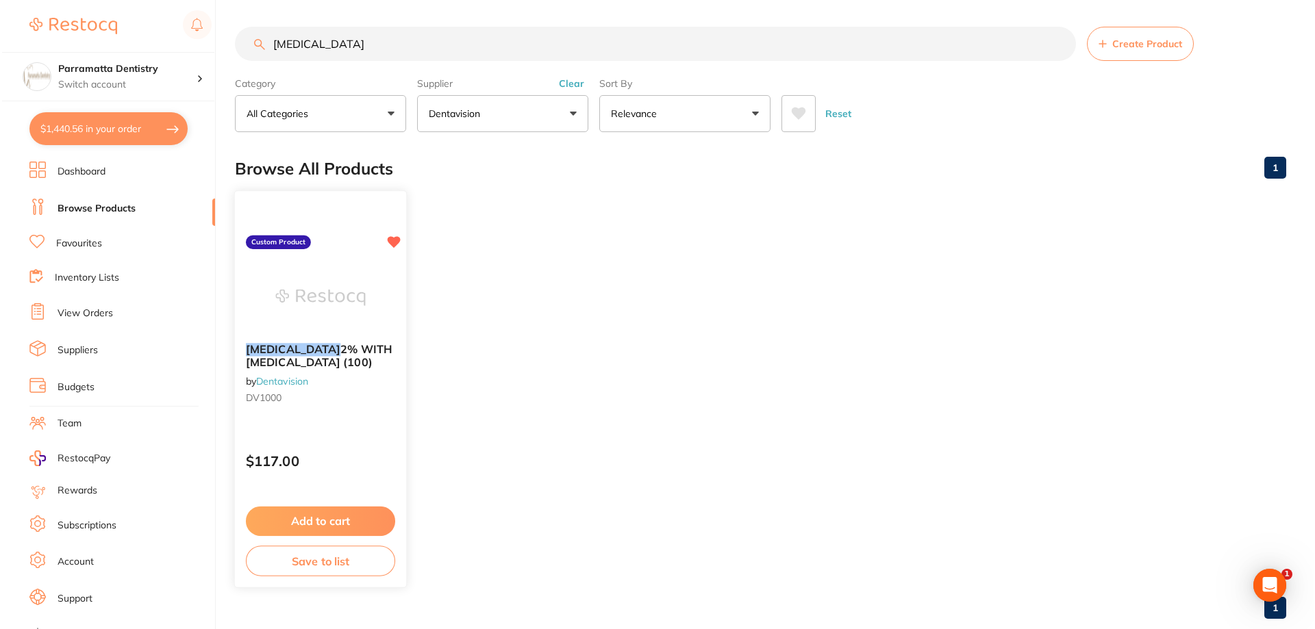
scroll to position [0, 0]
click at [95, 132] on button "$1,440.56 in your order" at bounding box center [106, 128] width 158 height 33
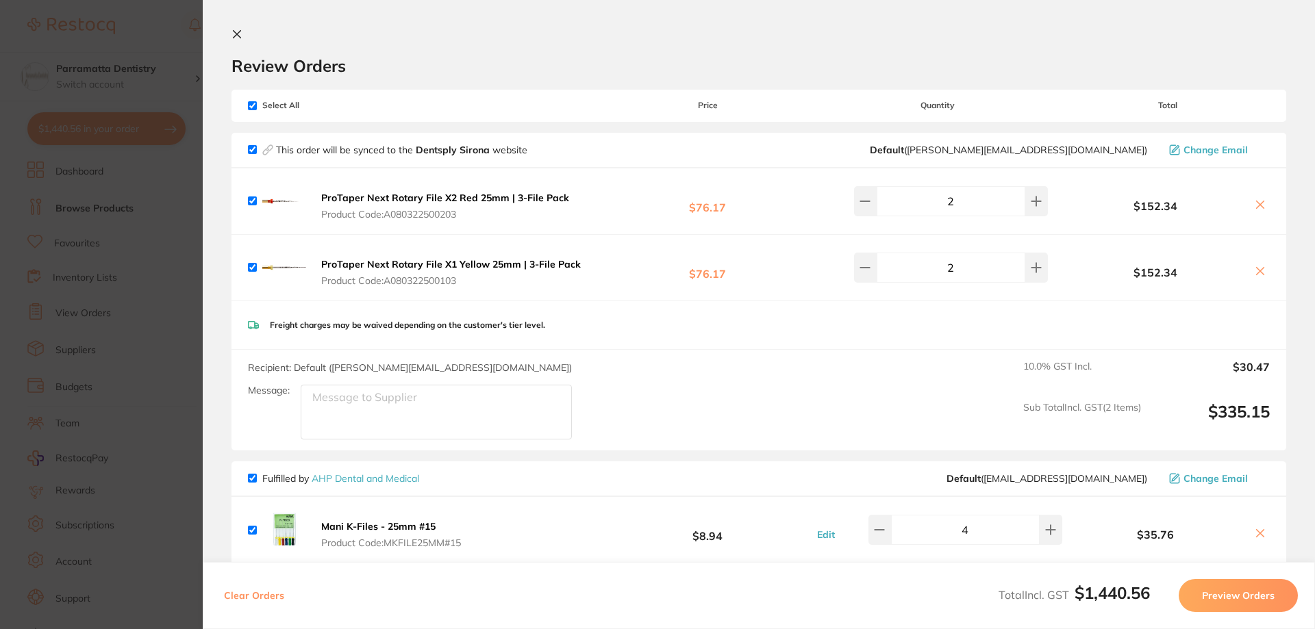
click at [145, 291] on section "Update RRP Set your pre negotiated price for this item. Item Agreed RRP (excl. …" at bounding box center [657, 314] width 1315 height 629
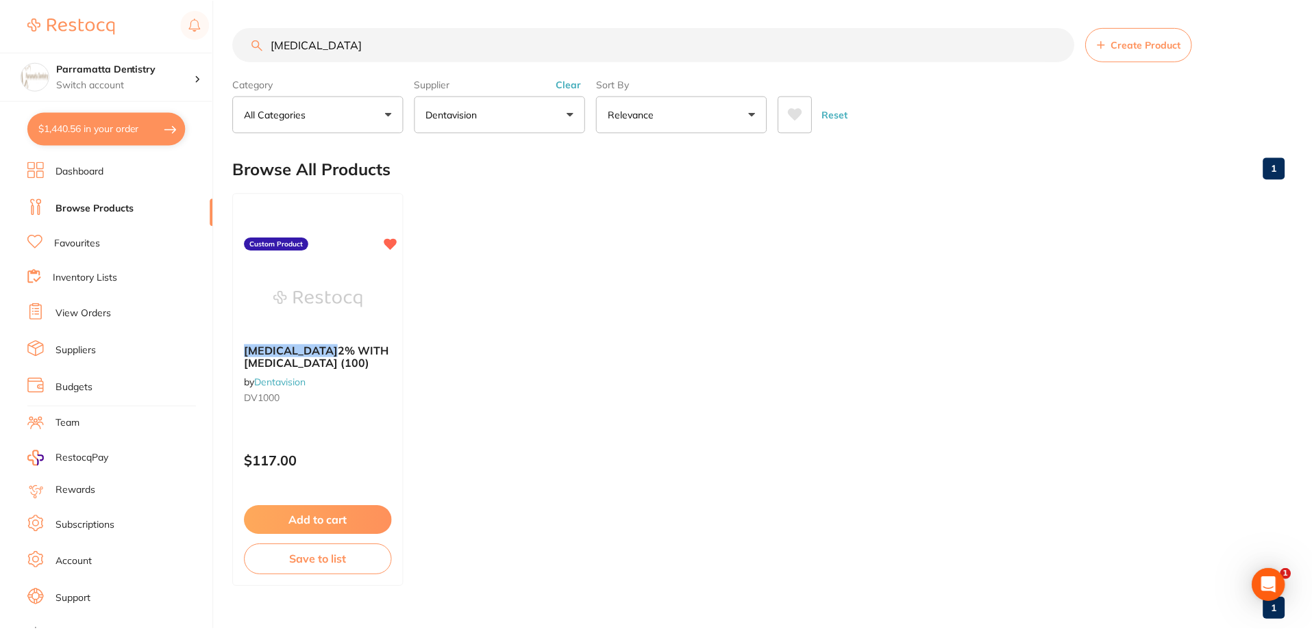
scroll to position [1, 0]
click at [78, 316] on link "View Orders" at bounding box center [82, 314] width 55 height 14
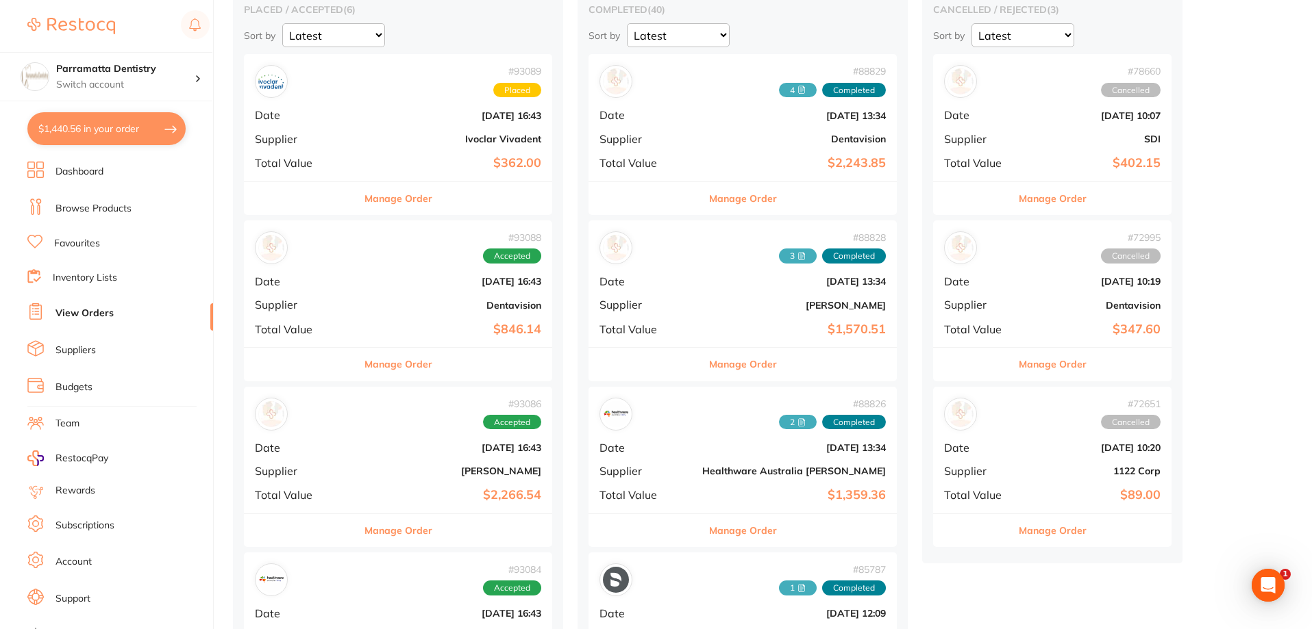
scroll to position [205, 0]
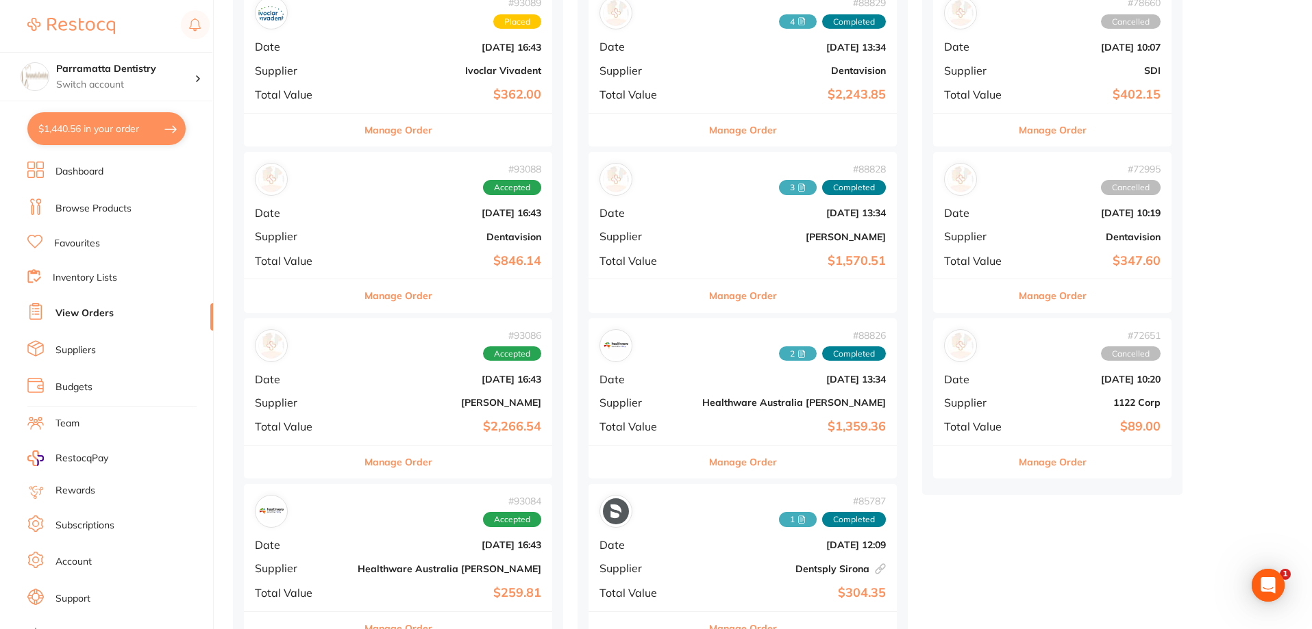
click at [340, 396] on div "# 93086 Accepted Date [DATE] 16:43 Supplier [PERSON_NAME] Total Value $2,266.54" at bounding box center [398, 381] width 308 height 127
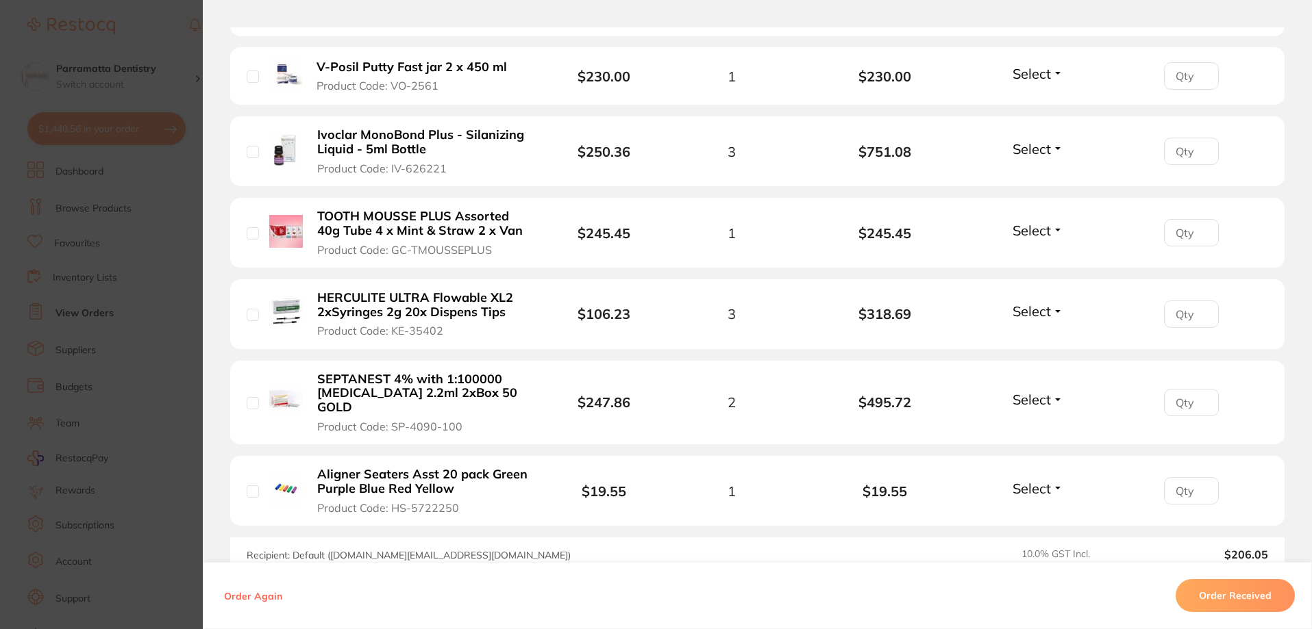
scroll to position [411, 0]
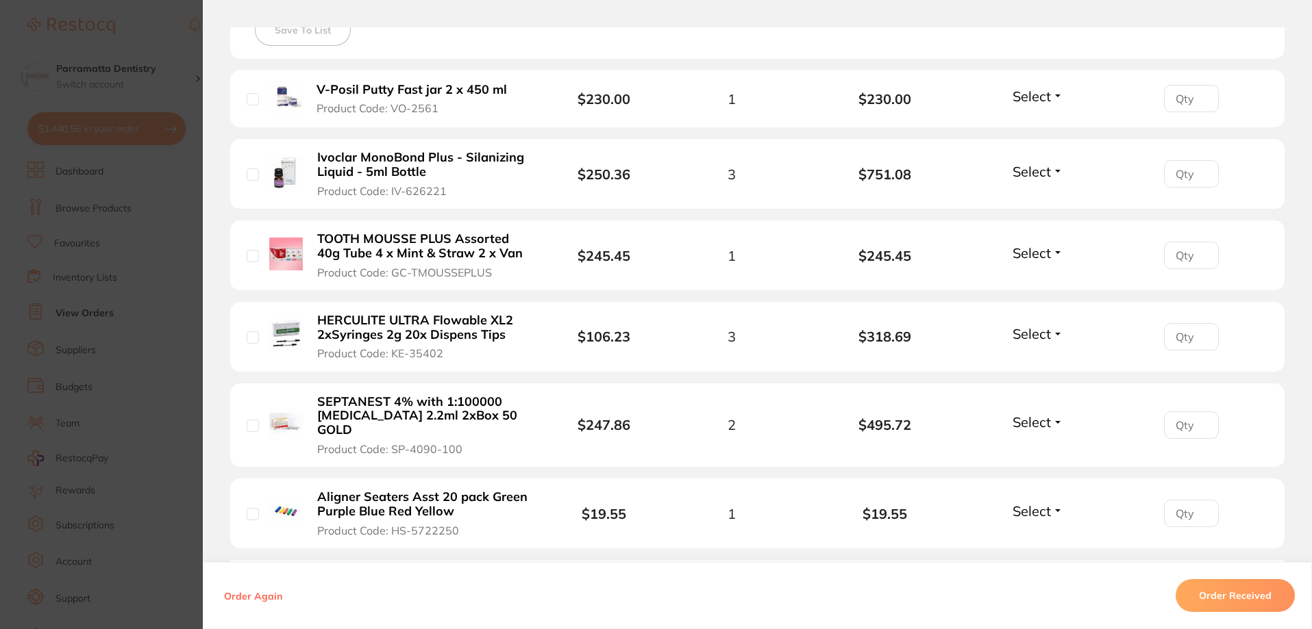
click at [151, 312] on section "Order ID: Restocq- 93086 Order Information Accepted Order Order Date [DATE] 16:…" at bounding box center [656, 314] width 1312 height 629
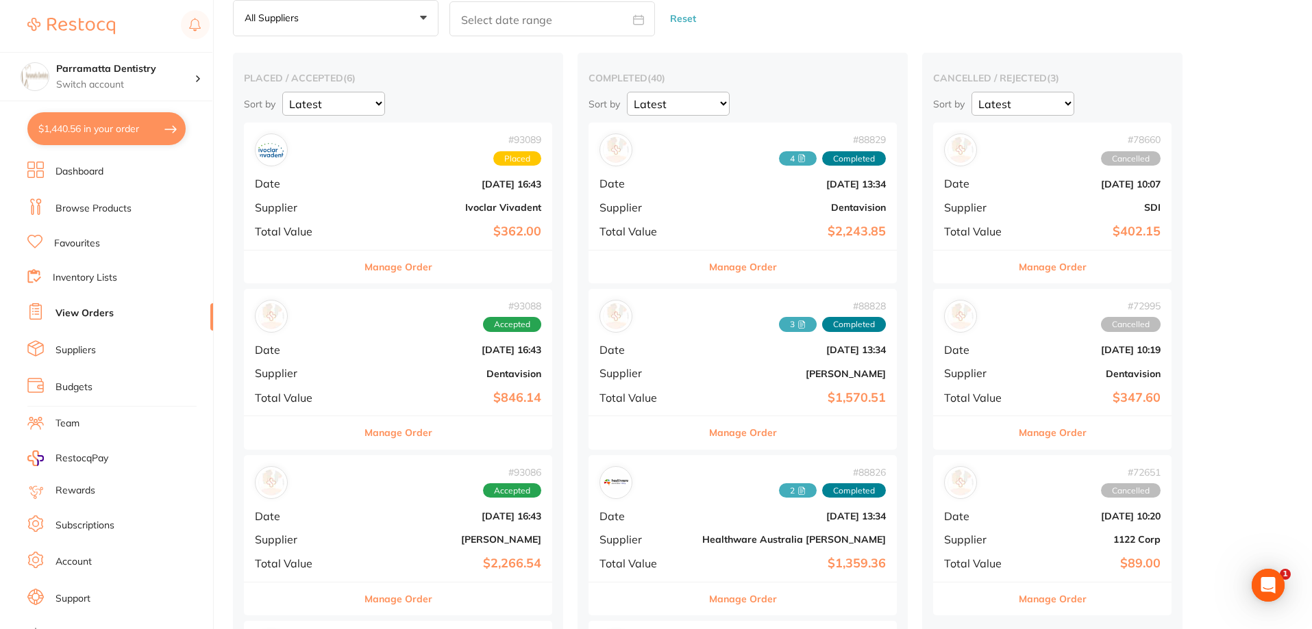
click at [347, 215] on div "# 93089 Placed Date [DATE] 16:43 Supplier Ivoclar Vivadent Total Value $362.00" at bounding box center [398, 186] width 308 height 127
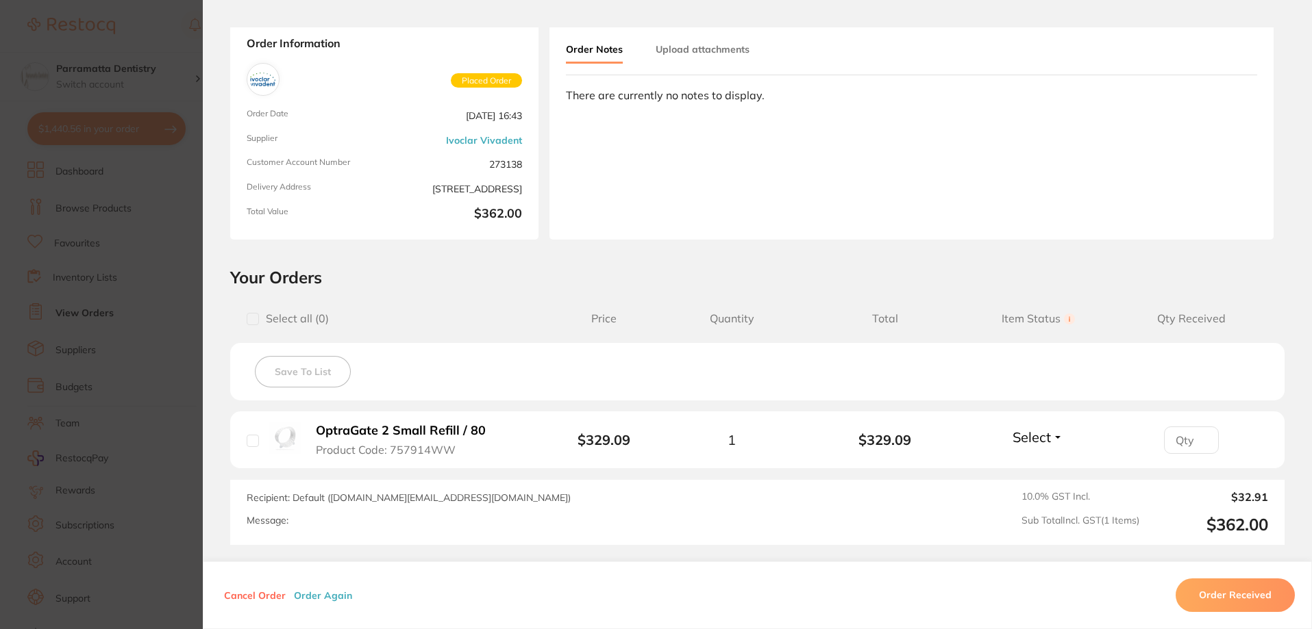
scroll to position [137, 0]
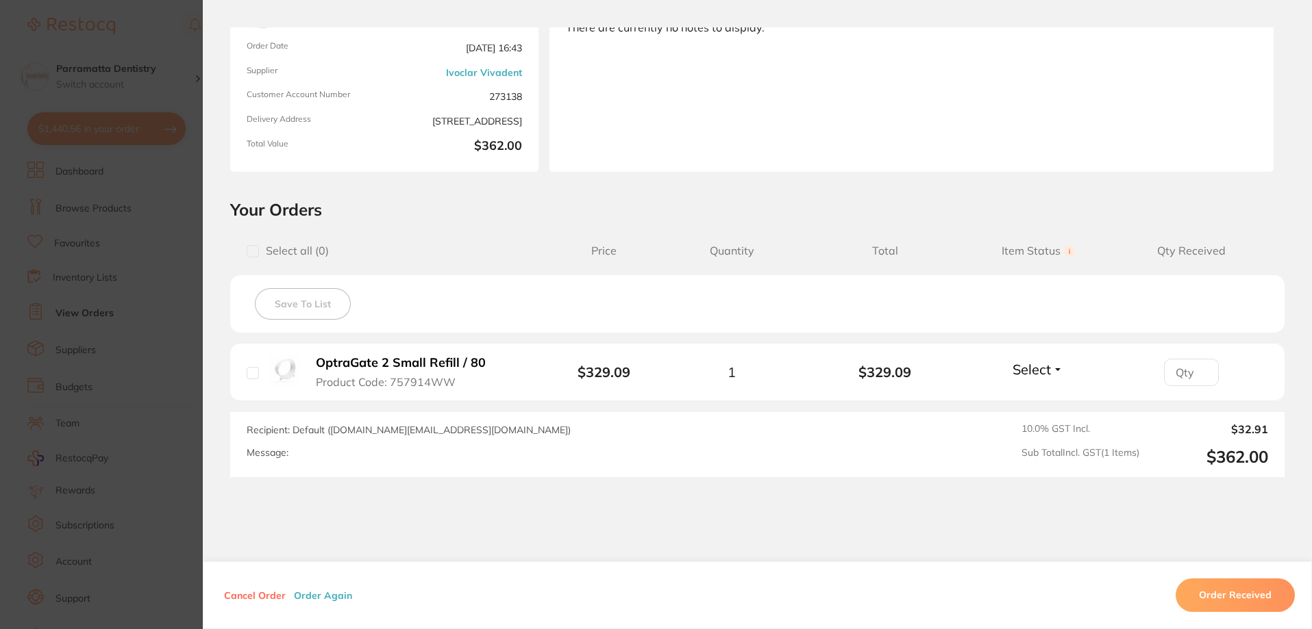
click at [166, 320] on section "Order ID: Restocq- 93089 Order Information Placed Order Order Date [DATE] 16:43…" at bounding box center [656, 314] width 1312 height 629
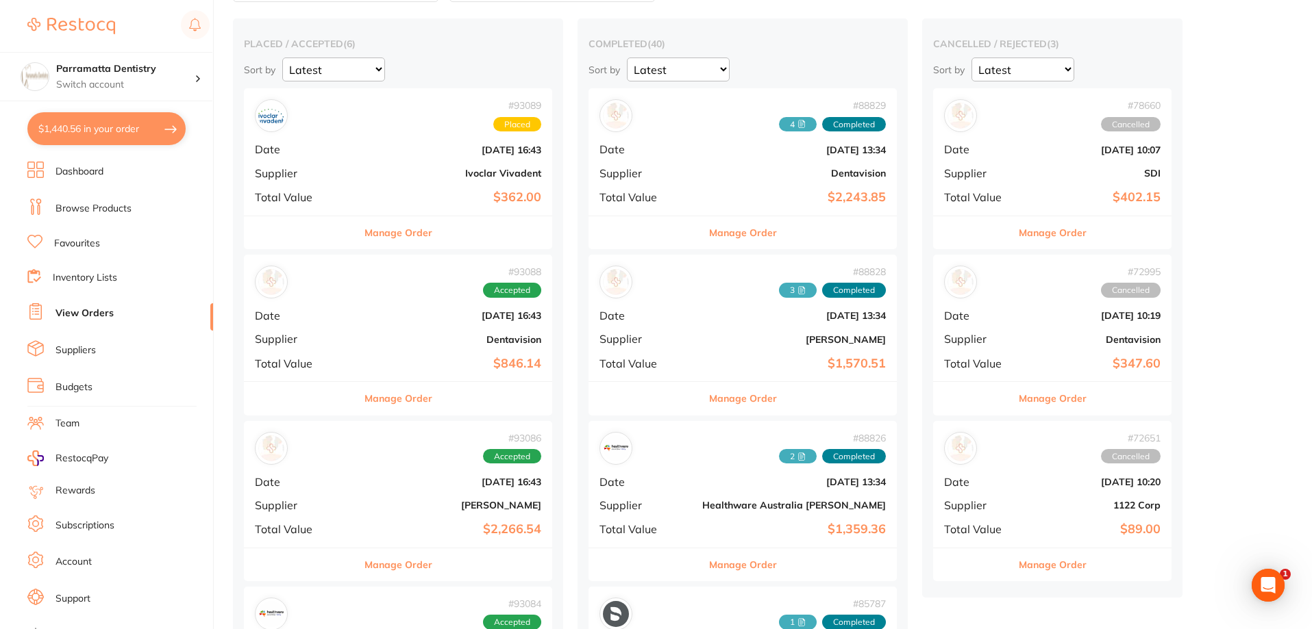
scroll to position [137, 0]
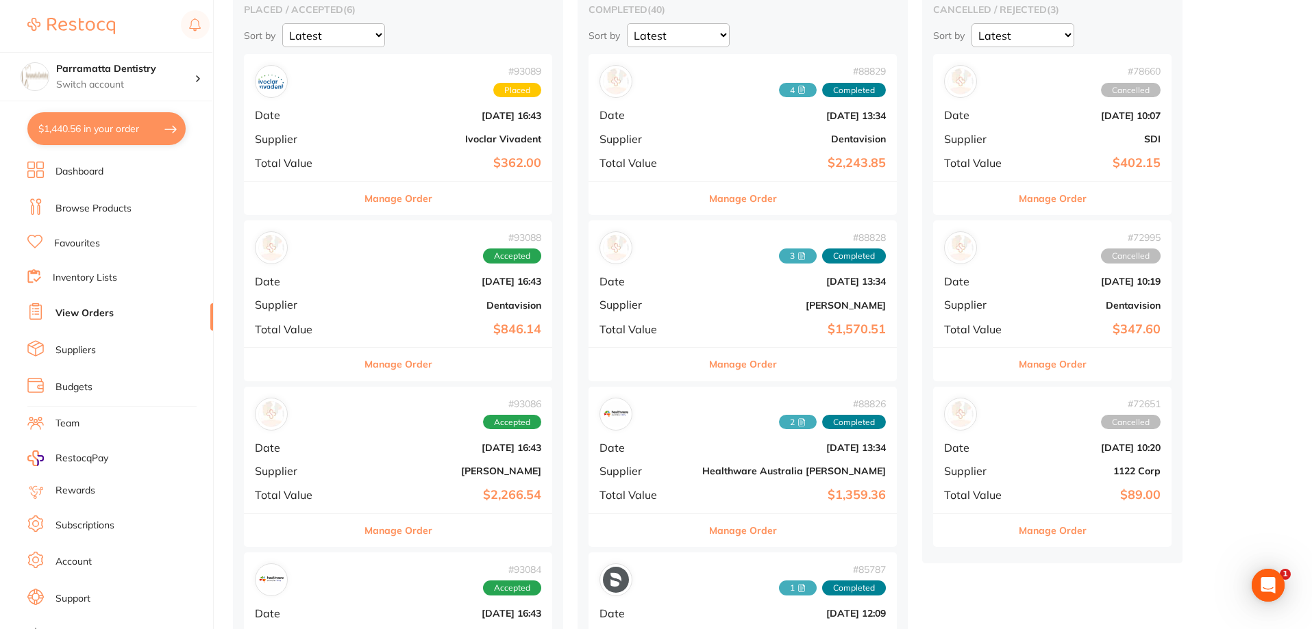
click at [358, 477] on b "[PERSON_NAME]" at bounding box center [450, 471] width 184 height 11
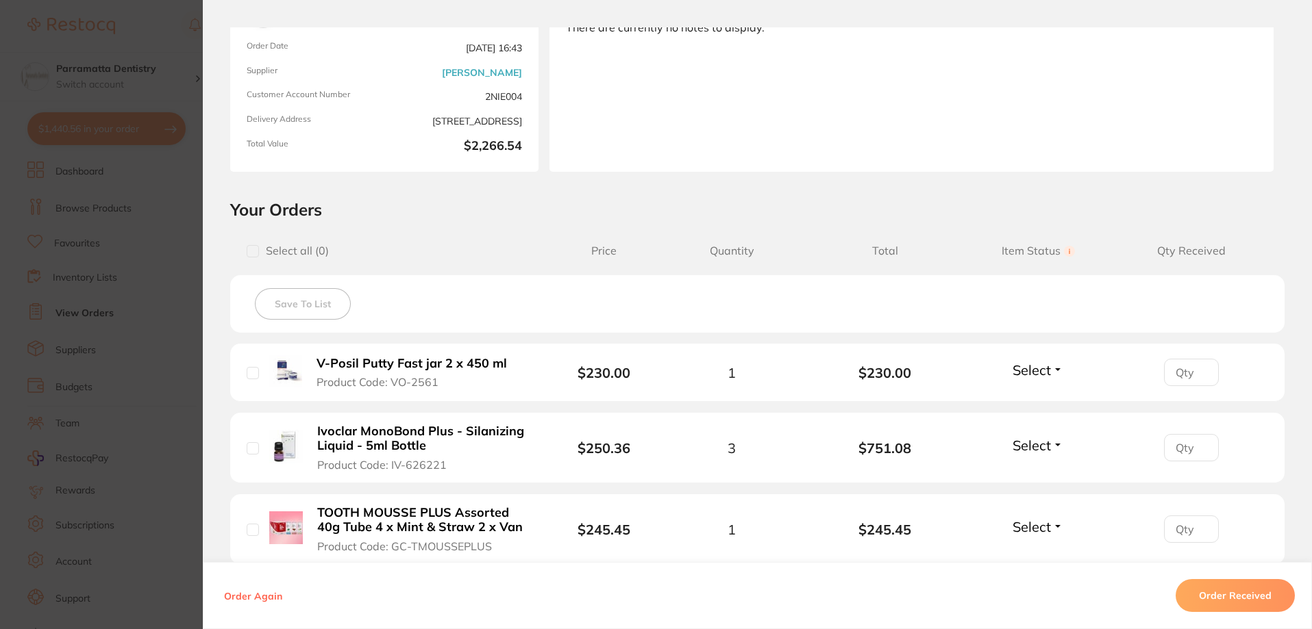
click at [188, 407] on section "Order ID: Restocq- 93086 Order Information Accepted Order Order Date [DATE] 16:…" at bounding box center [656, 314] width 1312 height 629
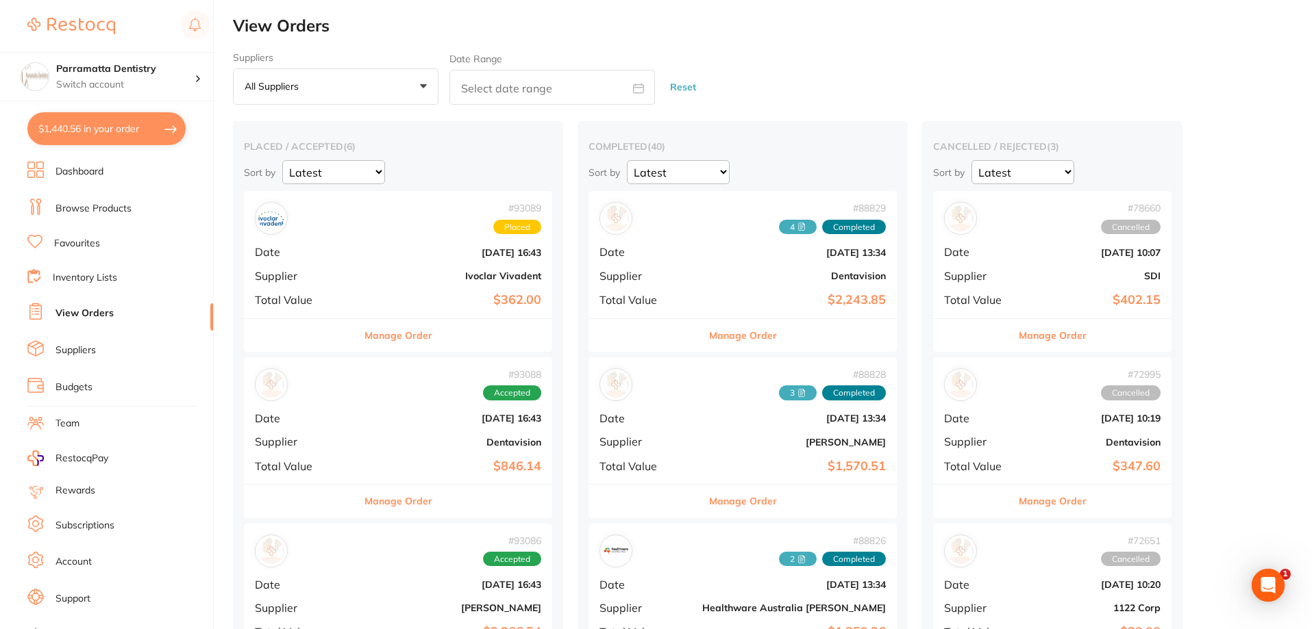
click at [99, 205] on link "Browse Products" at bounding box center [93, 209] width 76 height 14
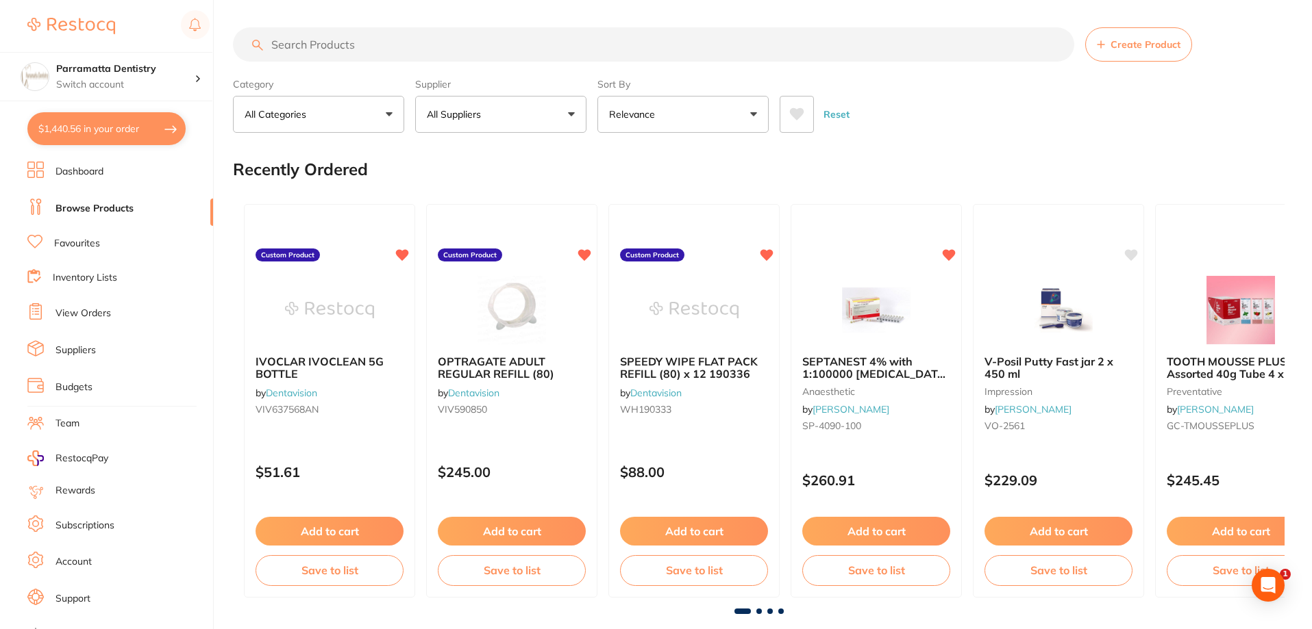
click at [338, 44] on input "search" at bounding box center [653, 44] width 841 height 34
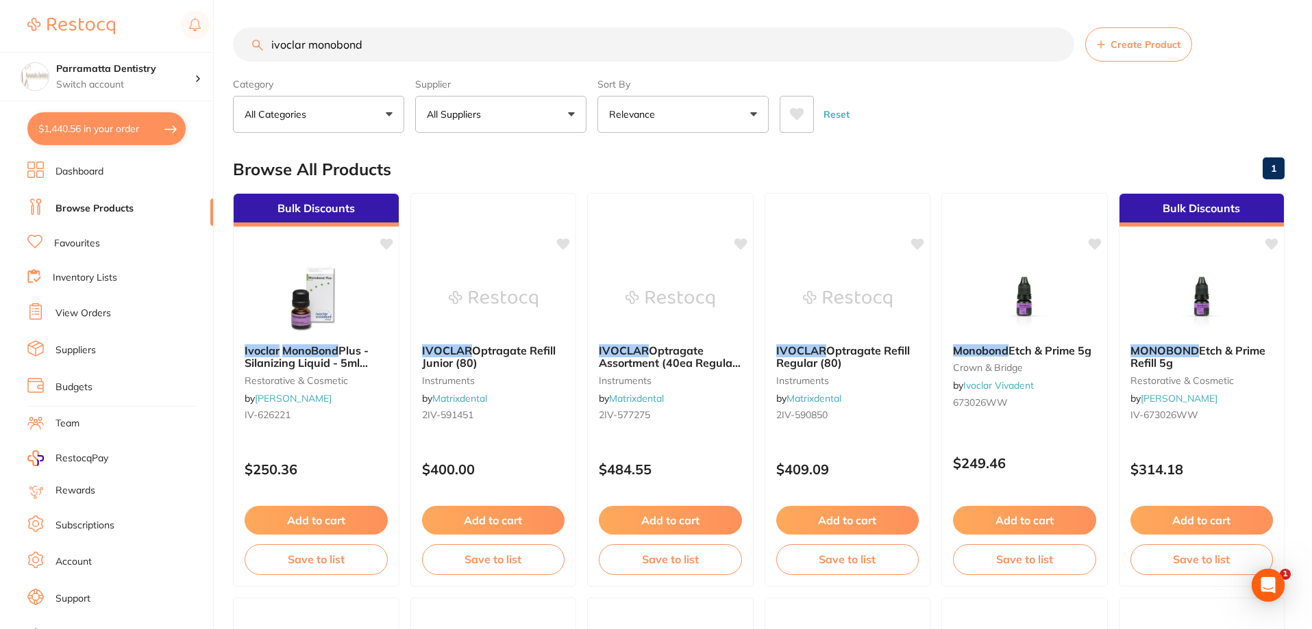
type input "ivoclar monobond"
click at [541, 120] on button "All Suppliers" at bounding box center [500, 114] width 171 height 37
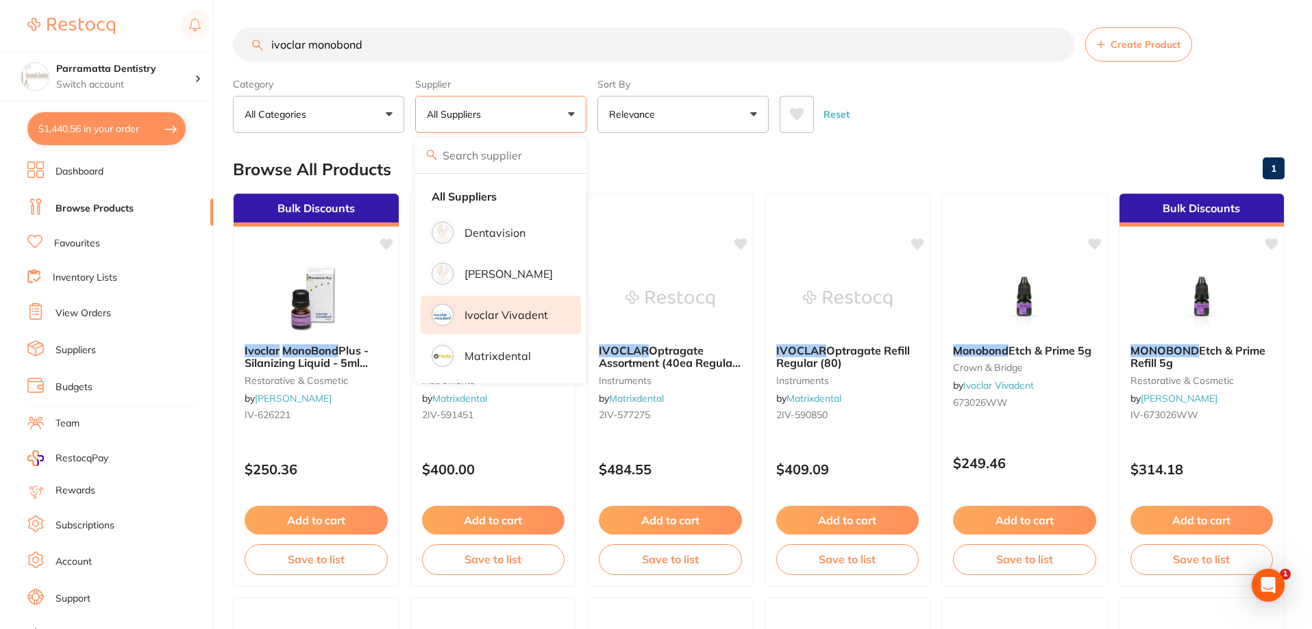
click at [491, 314] on p "Ivoclar Vivadent" at bounding box center [506, 315] width 84 height 12
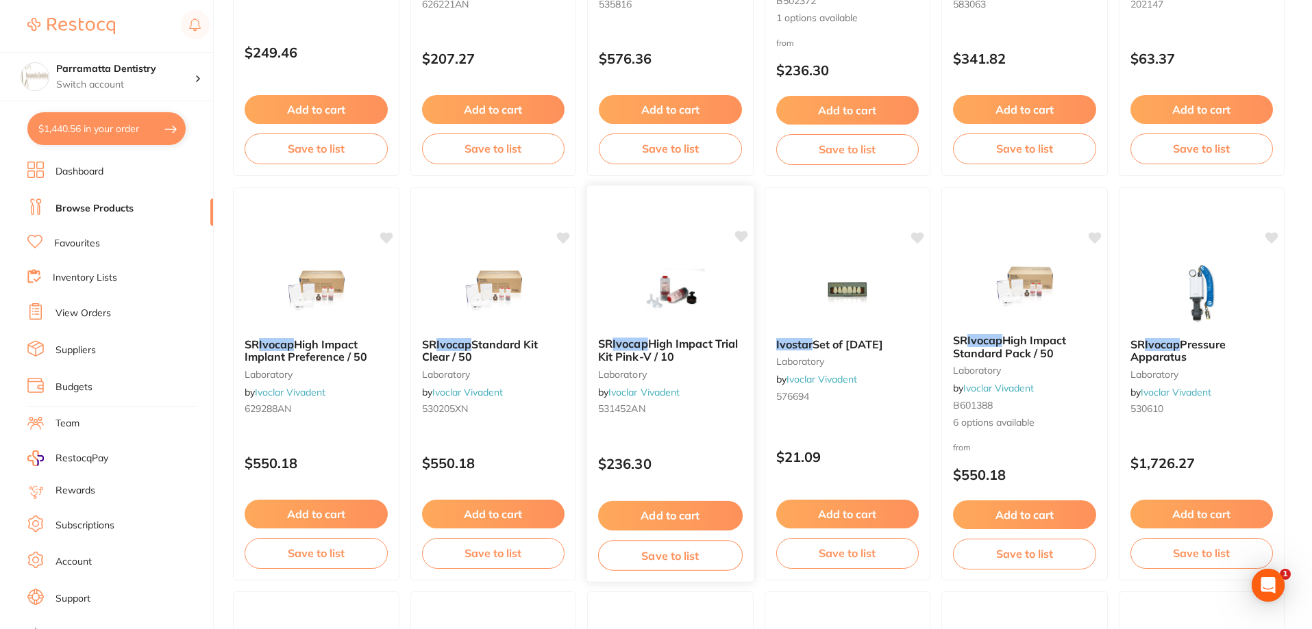
scroll to position [753, 0]
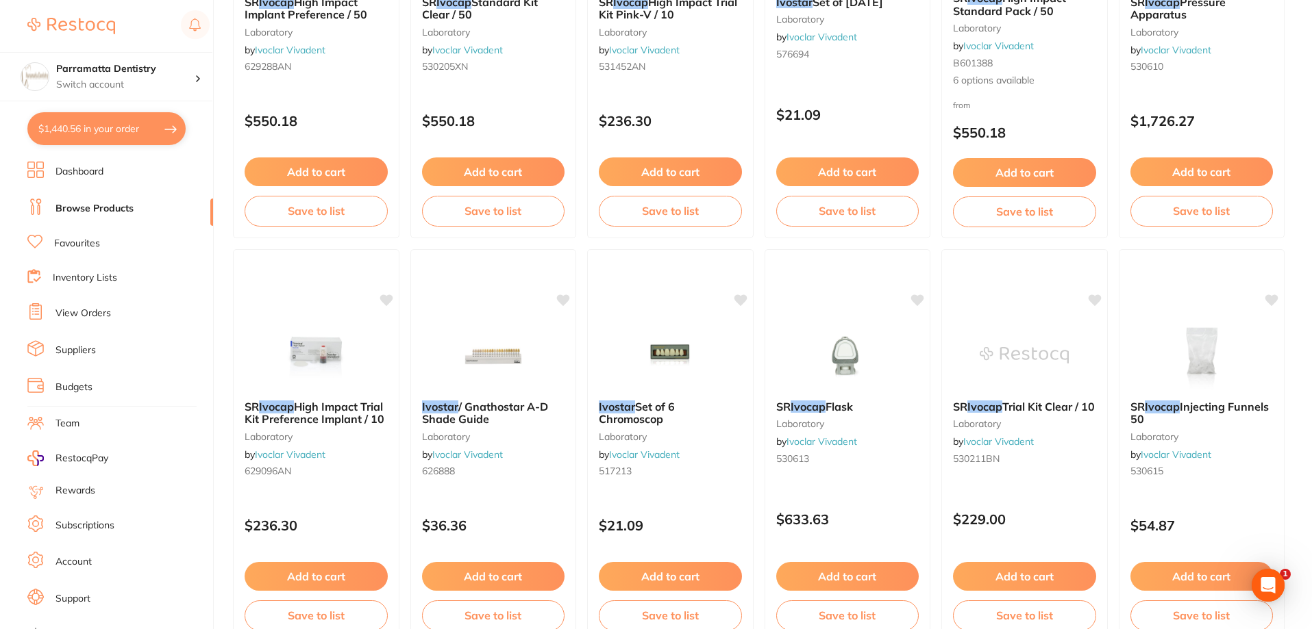
click at [155, 125] on button "$1,440.56 in your order" at bounding box center [106, 128] width 158 height 33
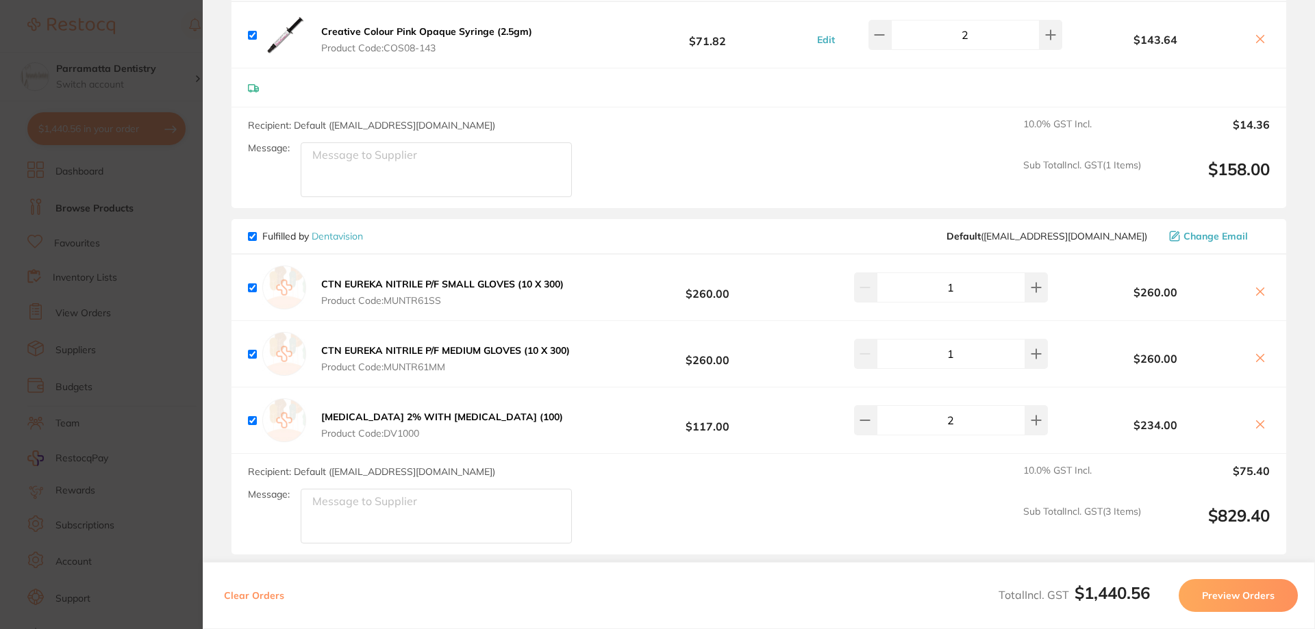
scroll to position [959, 0]
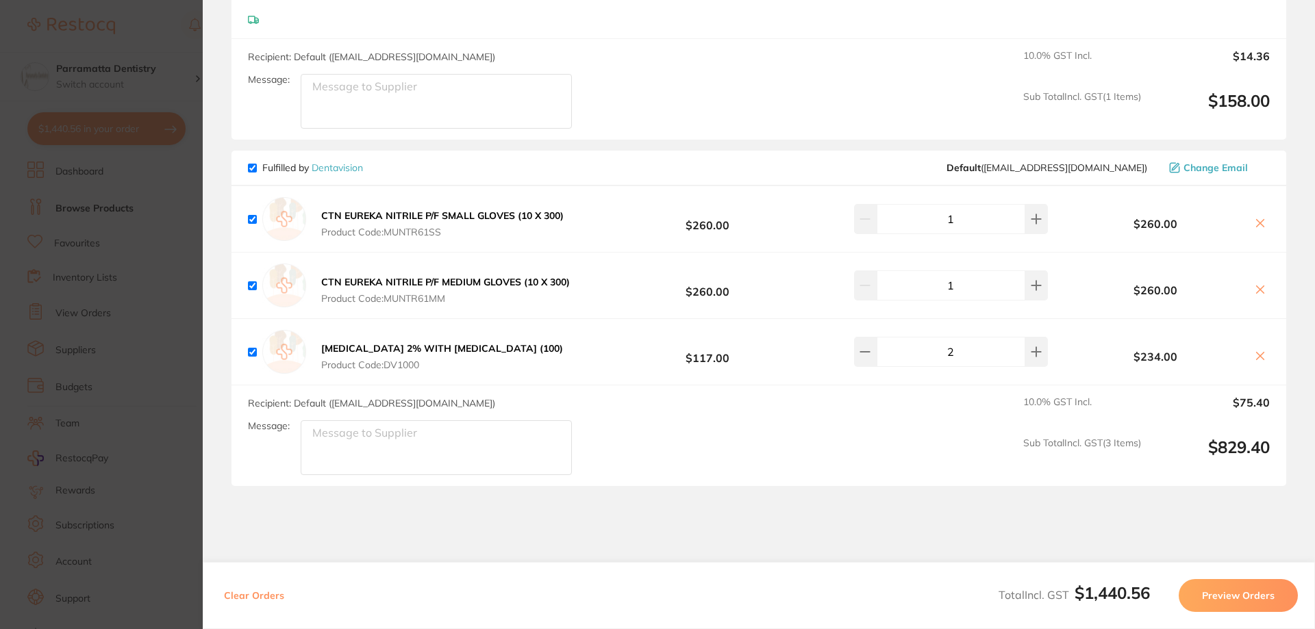
click at [1233, 592] on button "Preview Orders" at bounding box center [1238, 595] width 119 height 33
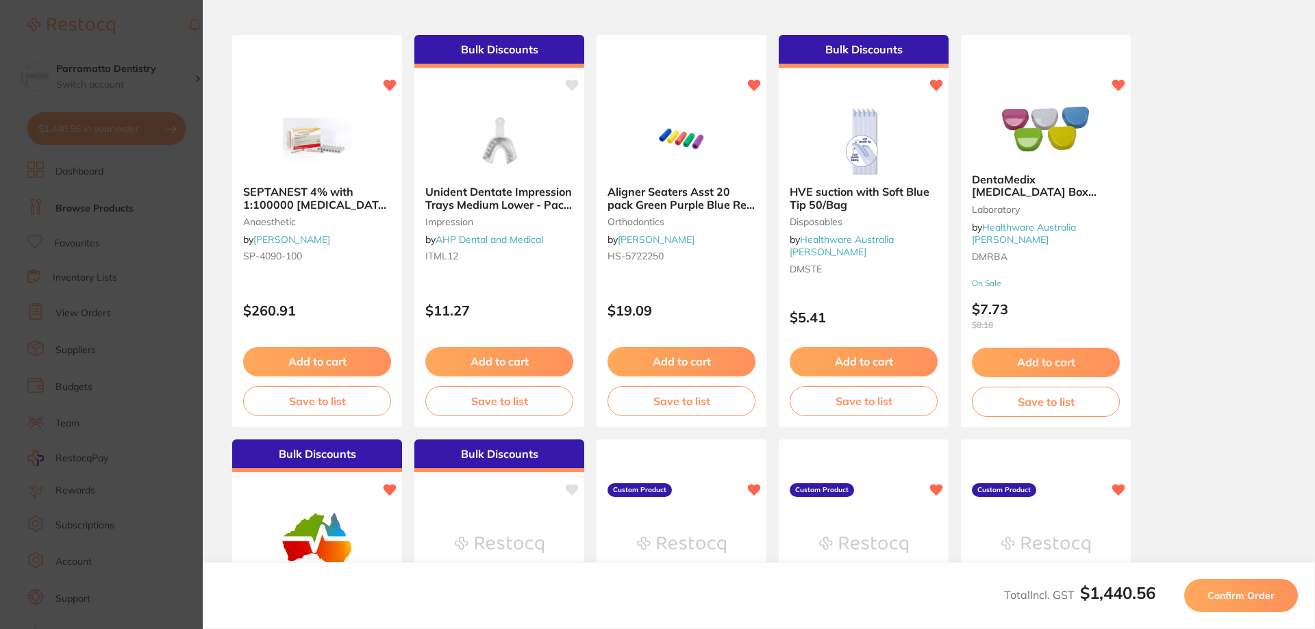
scroll to position [0, 0]
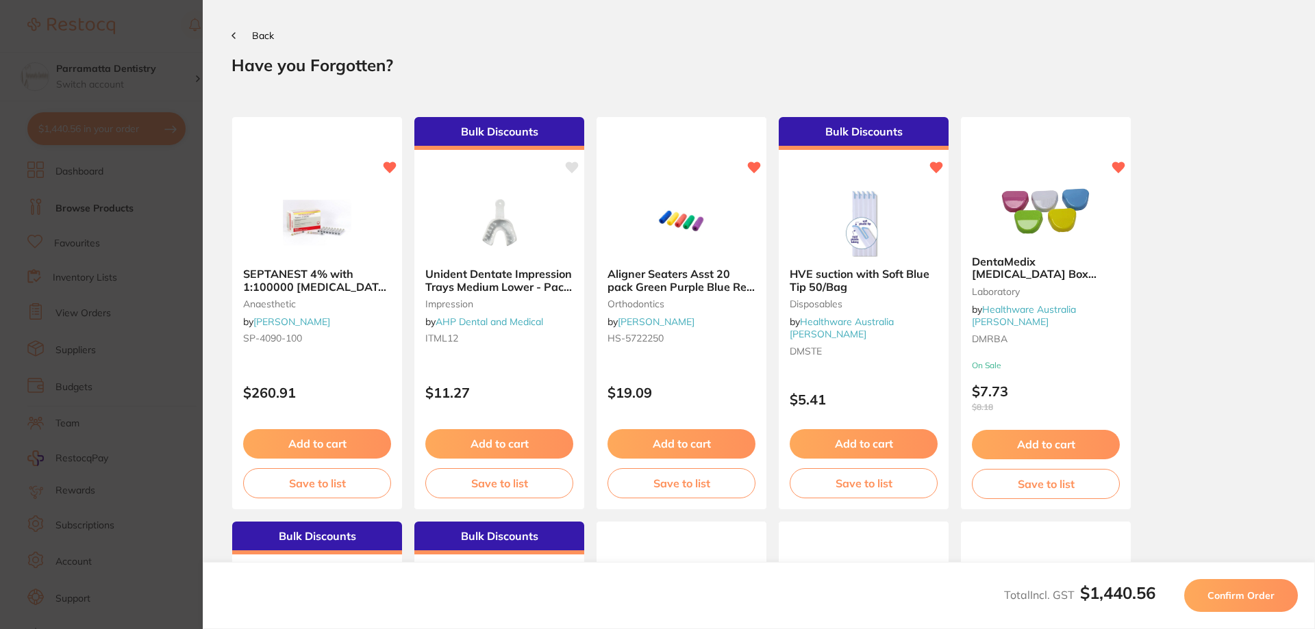
click at [159, 281] on section "Update RRP Set your pre negotiated price for this item. Item Agreed RRP (excl. …" at bounding box center [657, 314] width 1315 height 629
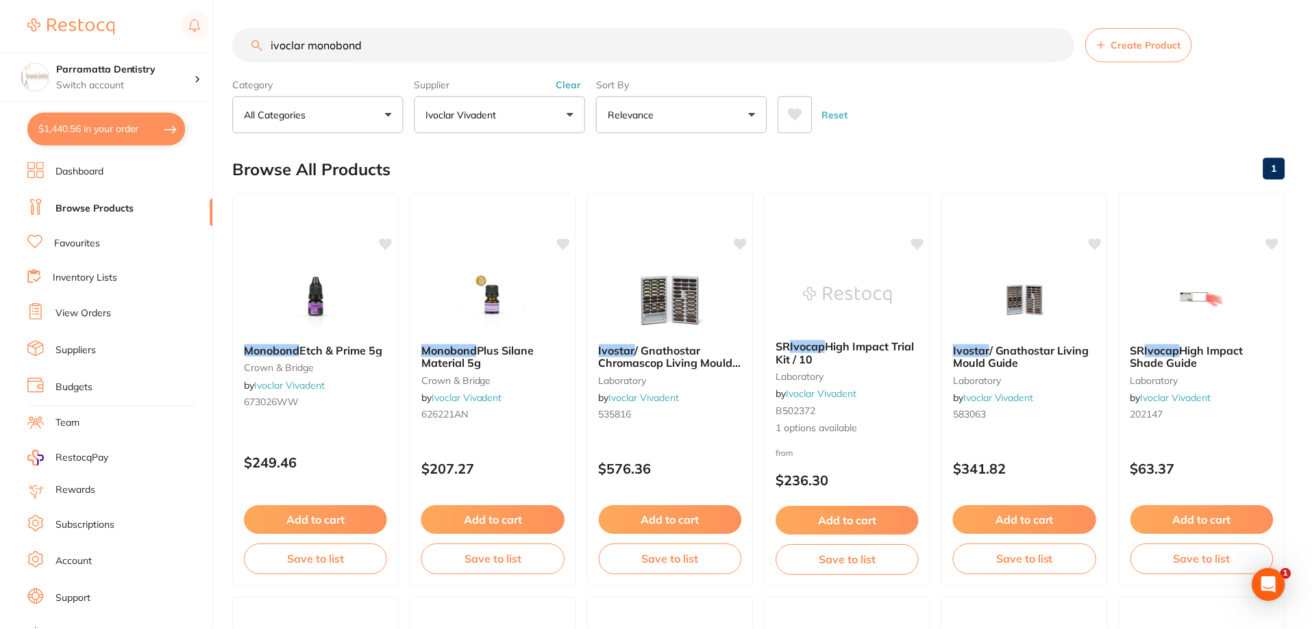
scroll to position [753, 0]
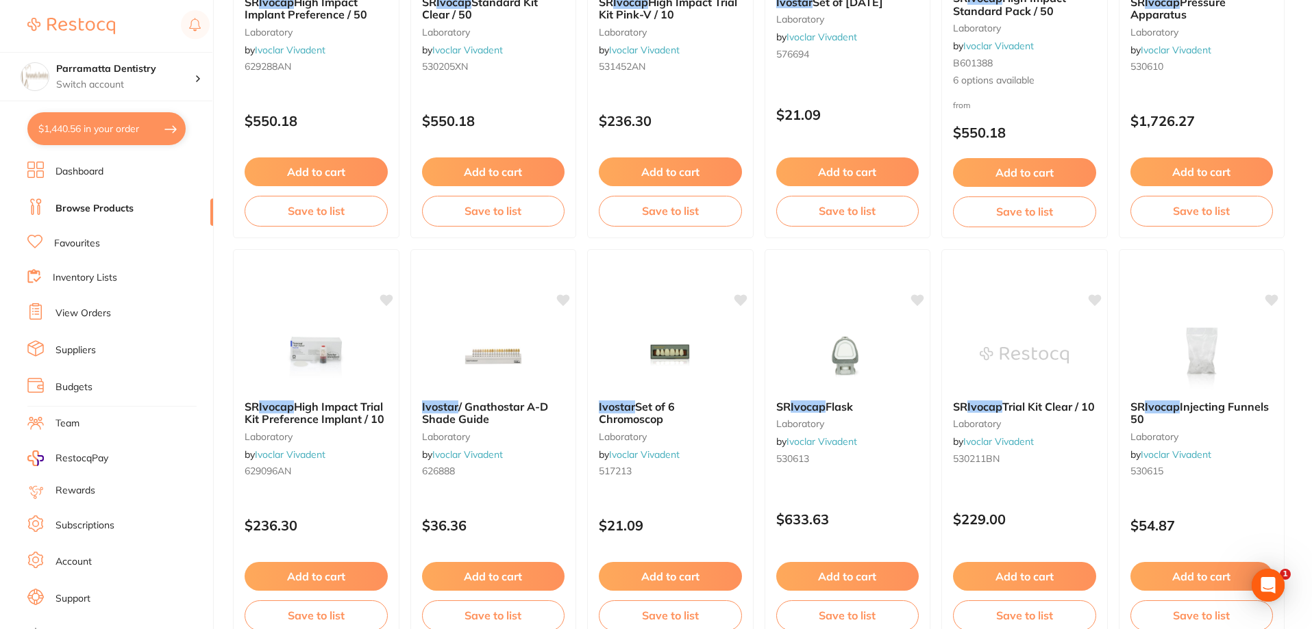
click at [93, 166] on link "Dashboard" at bounding box center [79, 172] width 48 height 14
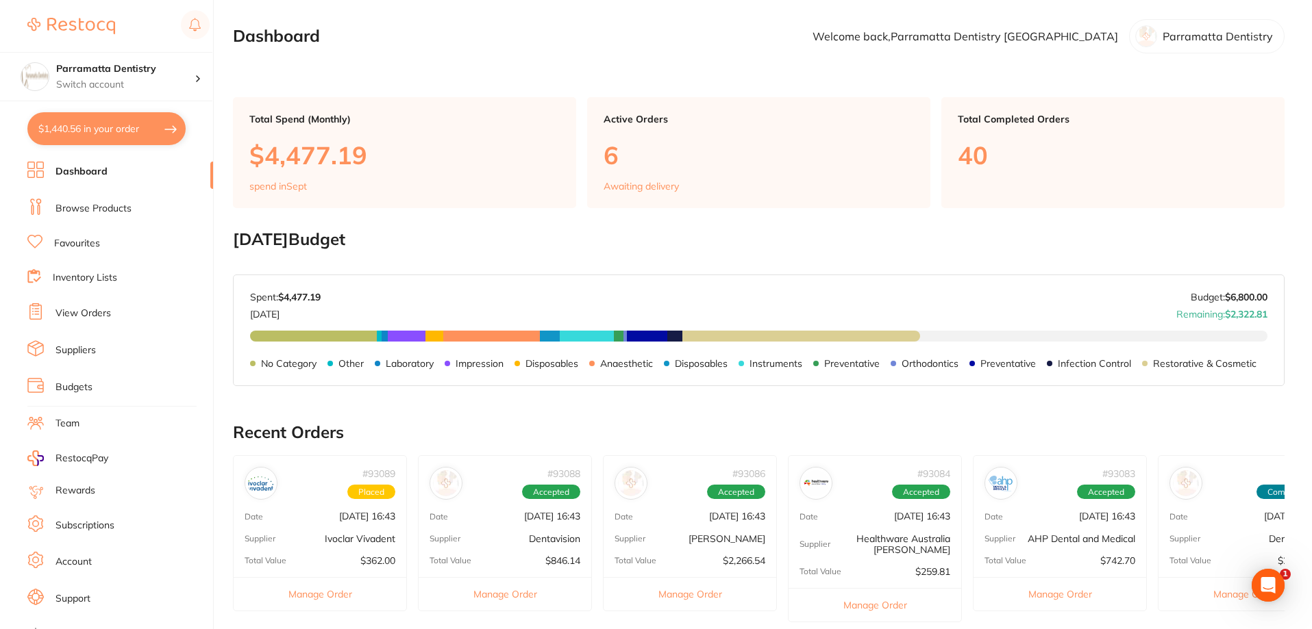
click at [108, 127] on button "$1,440.56 in your order" at bounding box center [106, 128] width 158 height 33
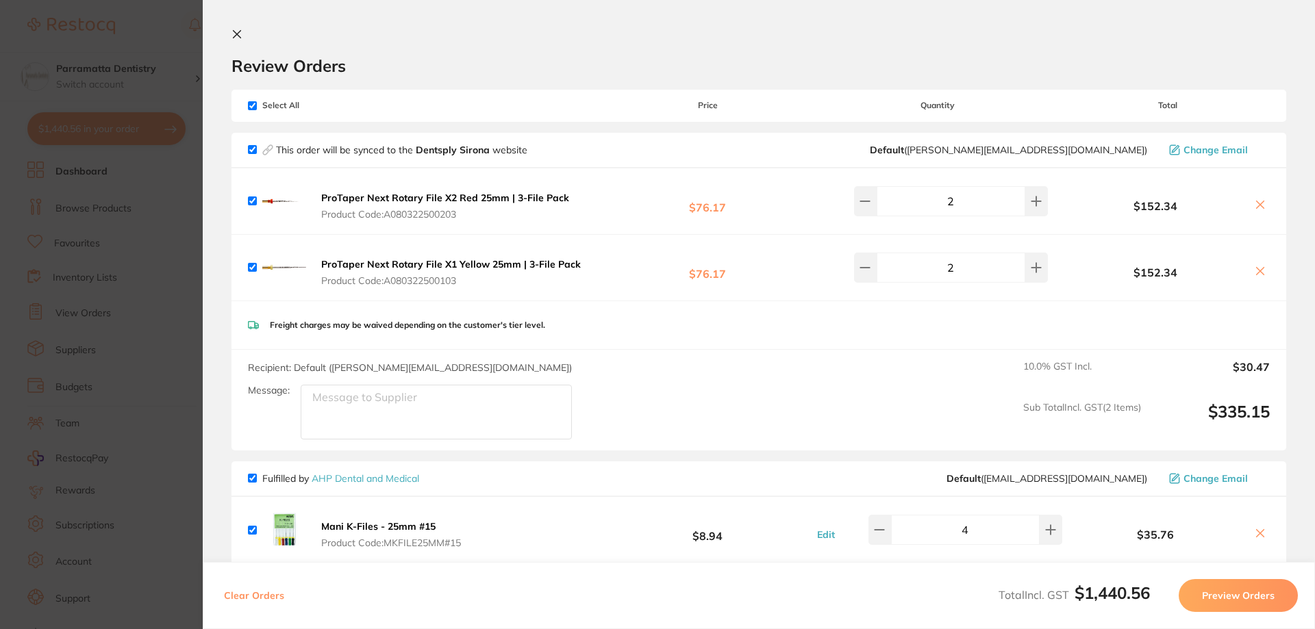
click at [1247, 592] on button "Preview Orders" at bounding box center [1238, 595] width 119 height 33
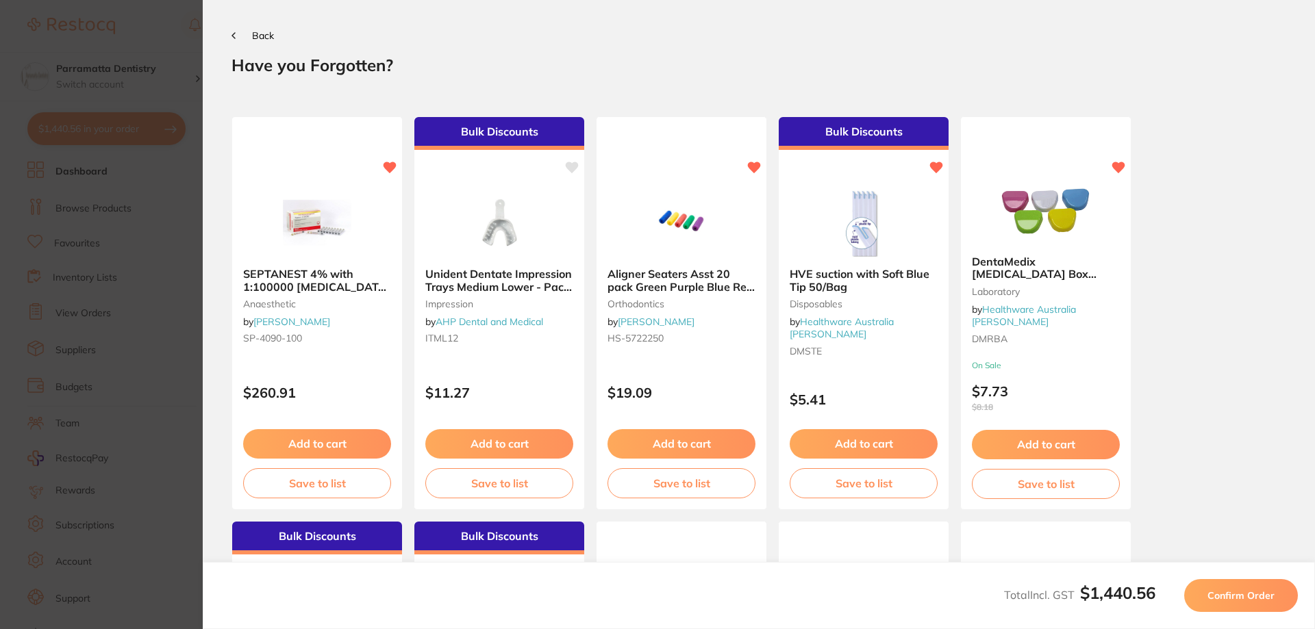
click at [174, 332] on section "Update RRP Set your pre negotiated price for this item. Item Agreed RRP (excl. …" at bounding box center [657, 314] width 1315 height 629
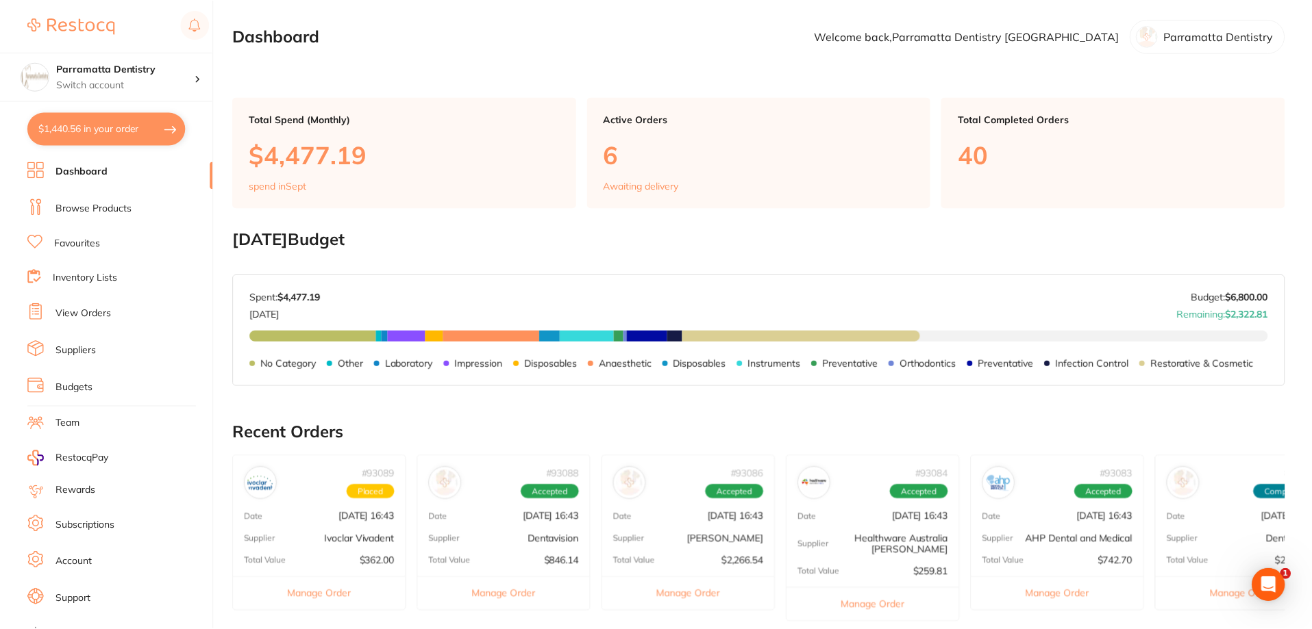
scroll to position [398, 0]
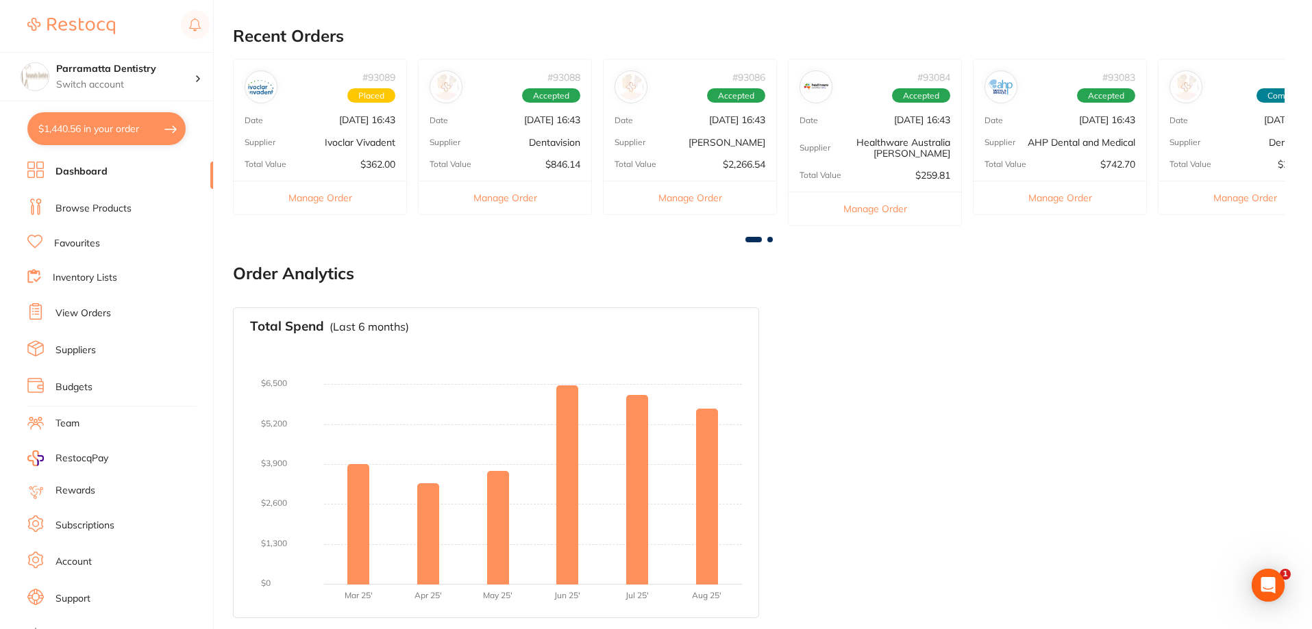
click at [103, 119] on button "$1,440.56 in your order" at bounding box center [106, 128] width 158 height 33
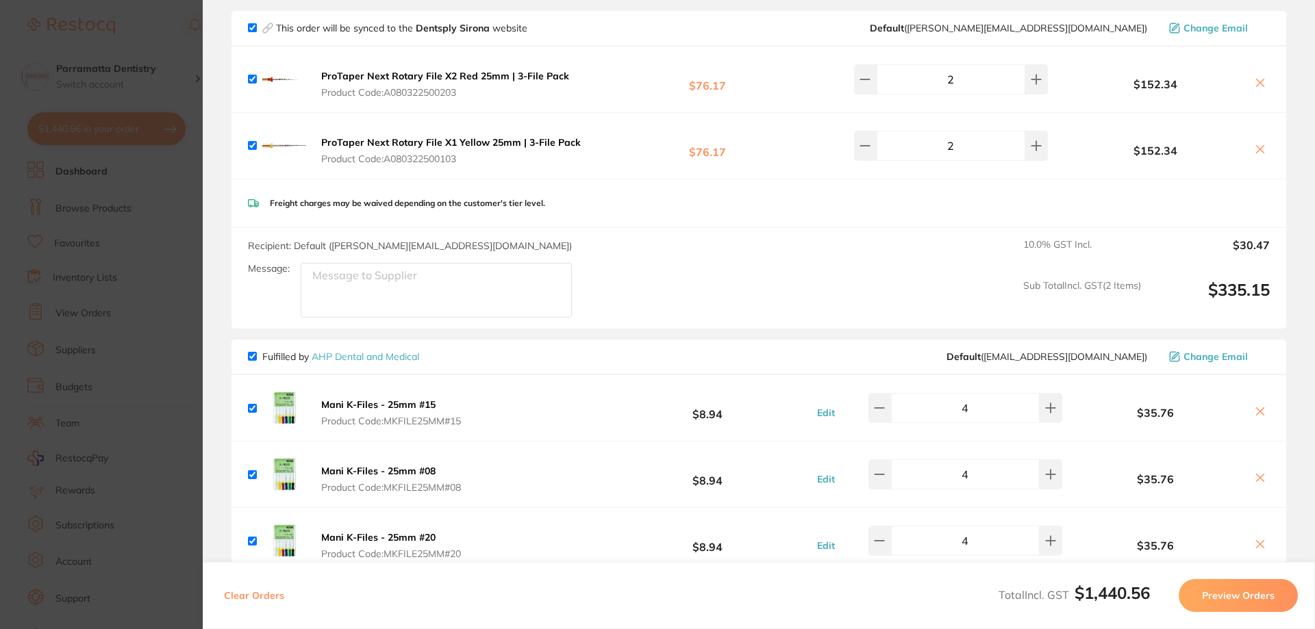
scroll to position [0, 0]
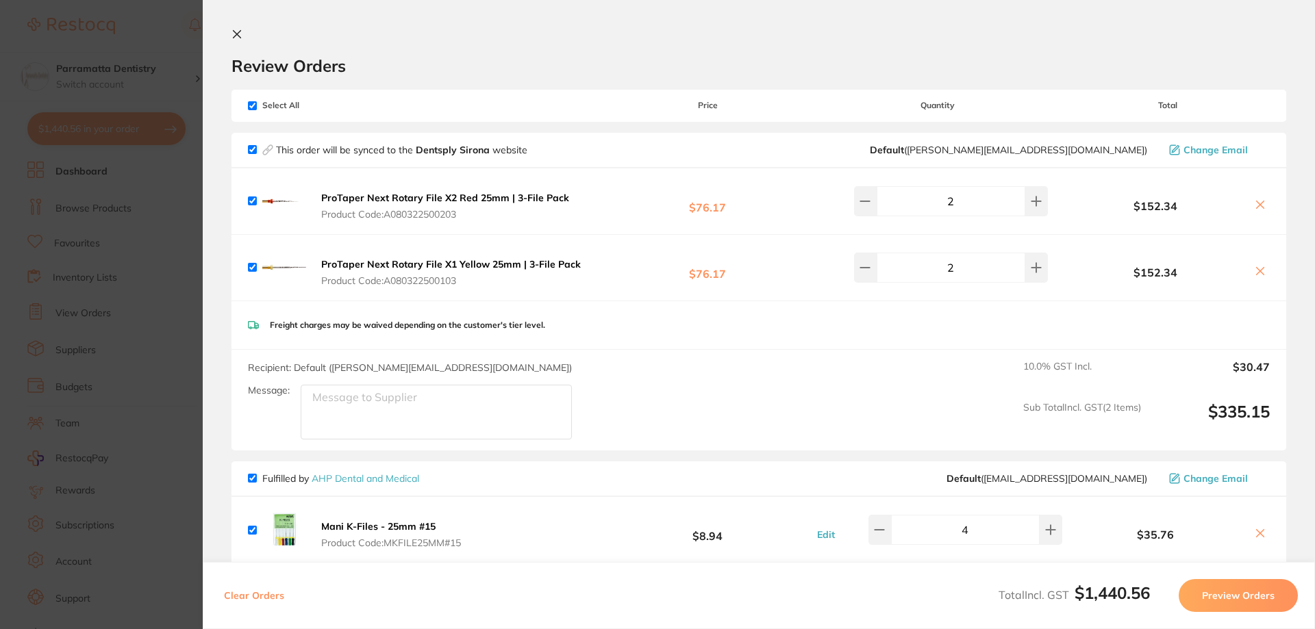
click at [1245, 599] on button "Preview Orders" at bounding box center [1238, 595] width 119 height 33
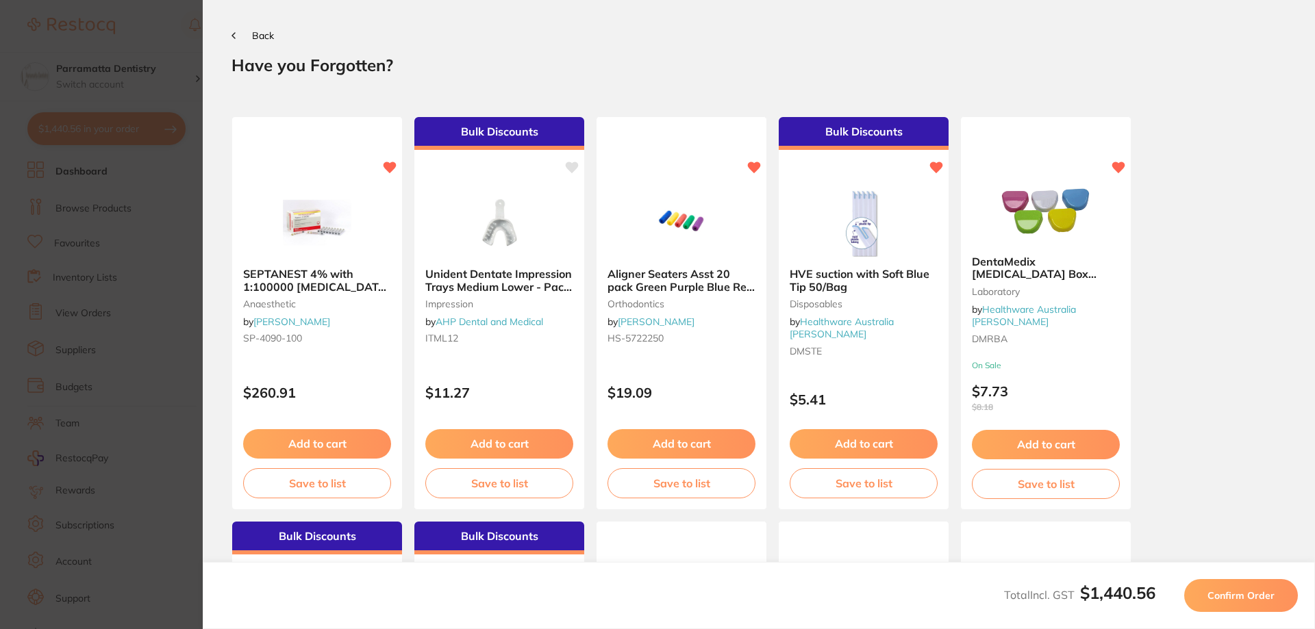
drag, startPoint x: 1256, startPoint y: 590, endPoint x: 1231, endPoint y: 588, distance: 24.8
click at [1256, 591] on span "Confirm Order" at bounding box center [1240, 596] width 67 height 12
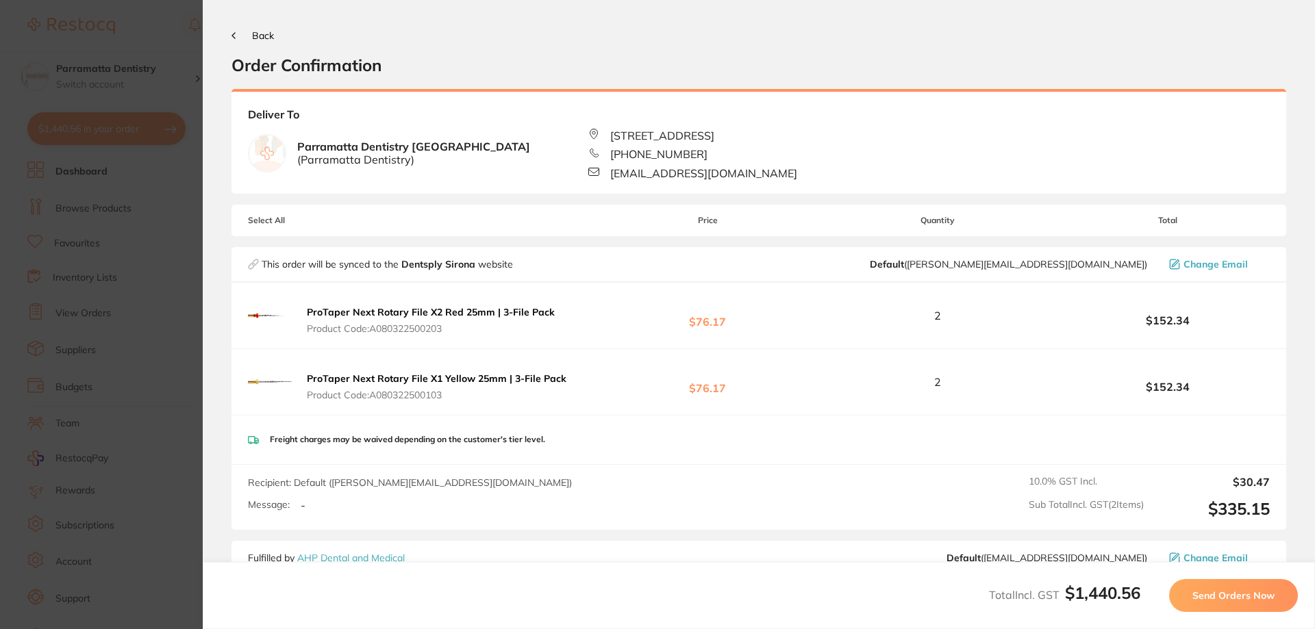
click at [1226, 599] on span "Send Orders Now" at bounding box center [1233, 596] width 82 height 12
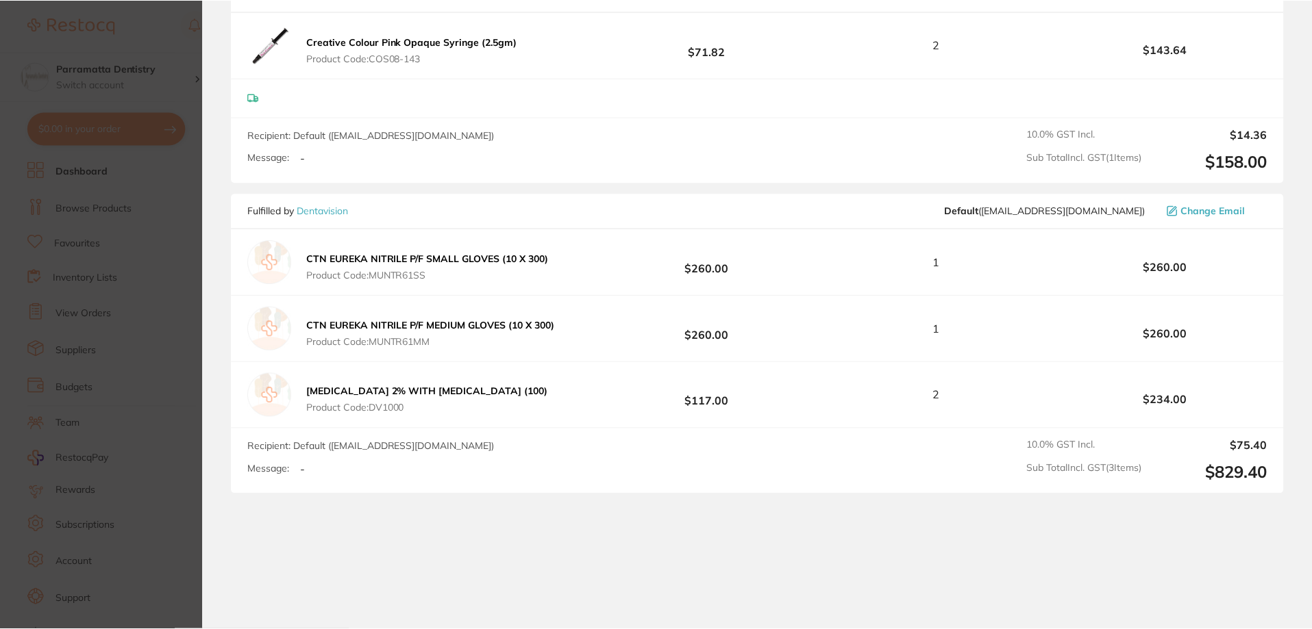
scroll to position [1295, 0]
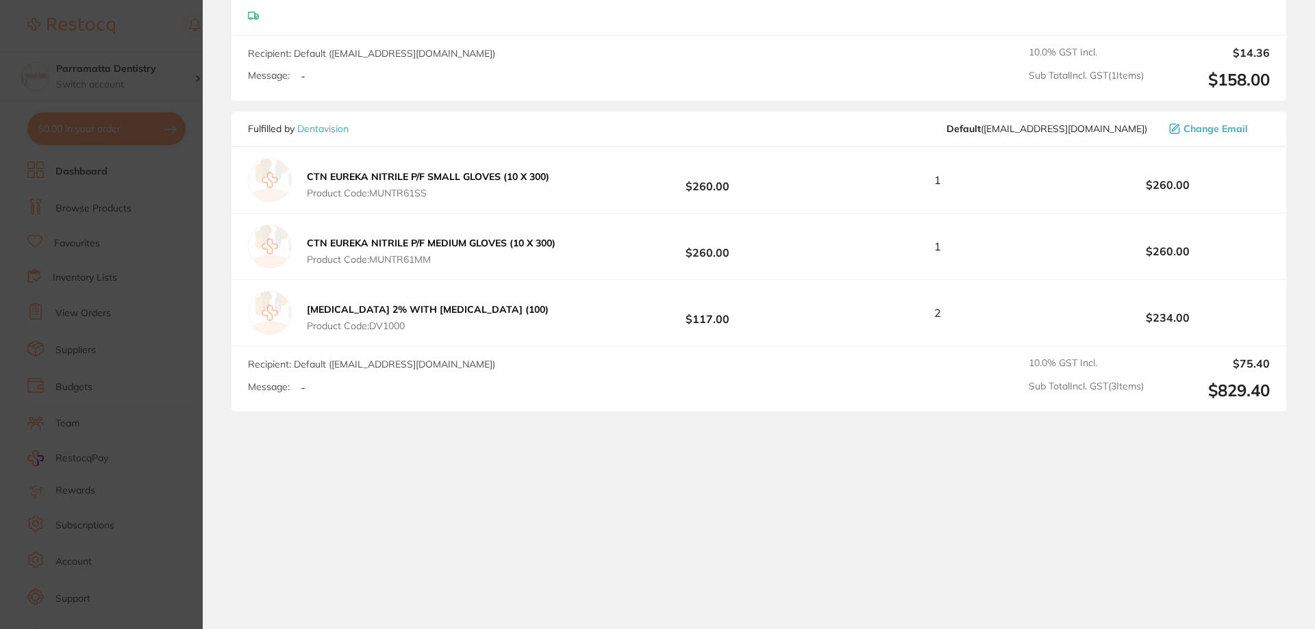
click at [155, 339] on section "Update RRP Set your pre negotiated price for this item. Item Agreed RRP (excl. …" at bounding box center [657, 314] width 1315 height 629
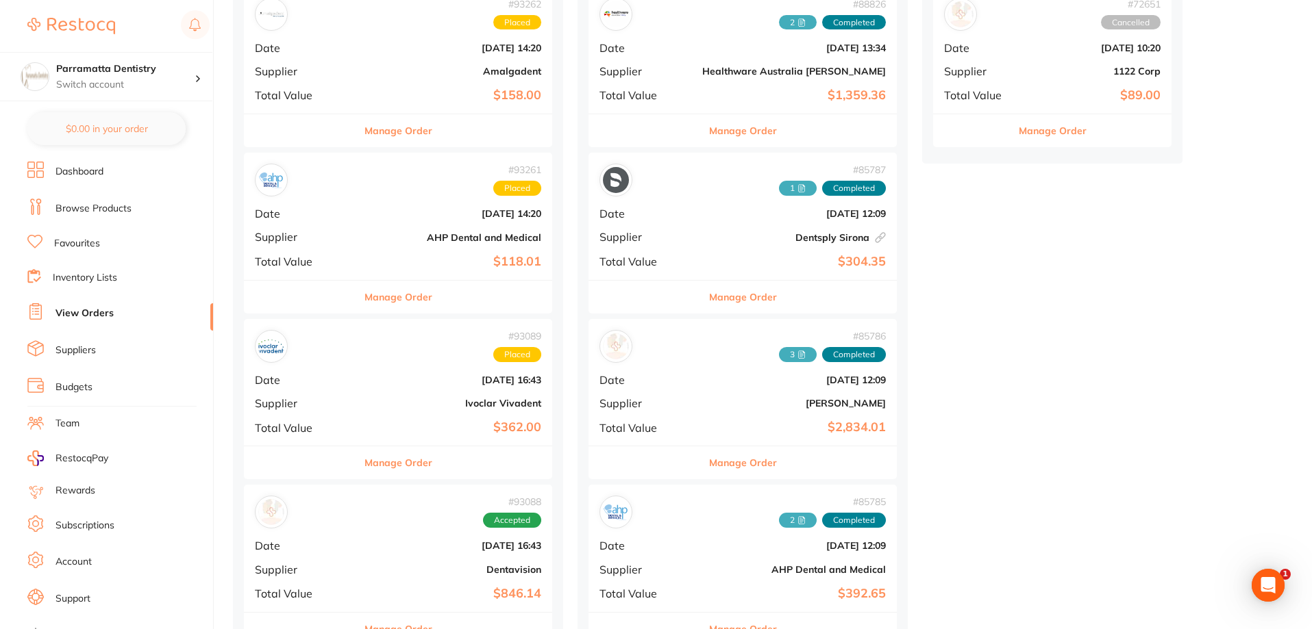
scroll to position [548, 0]
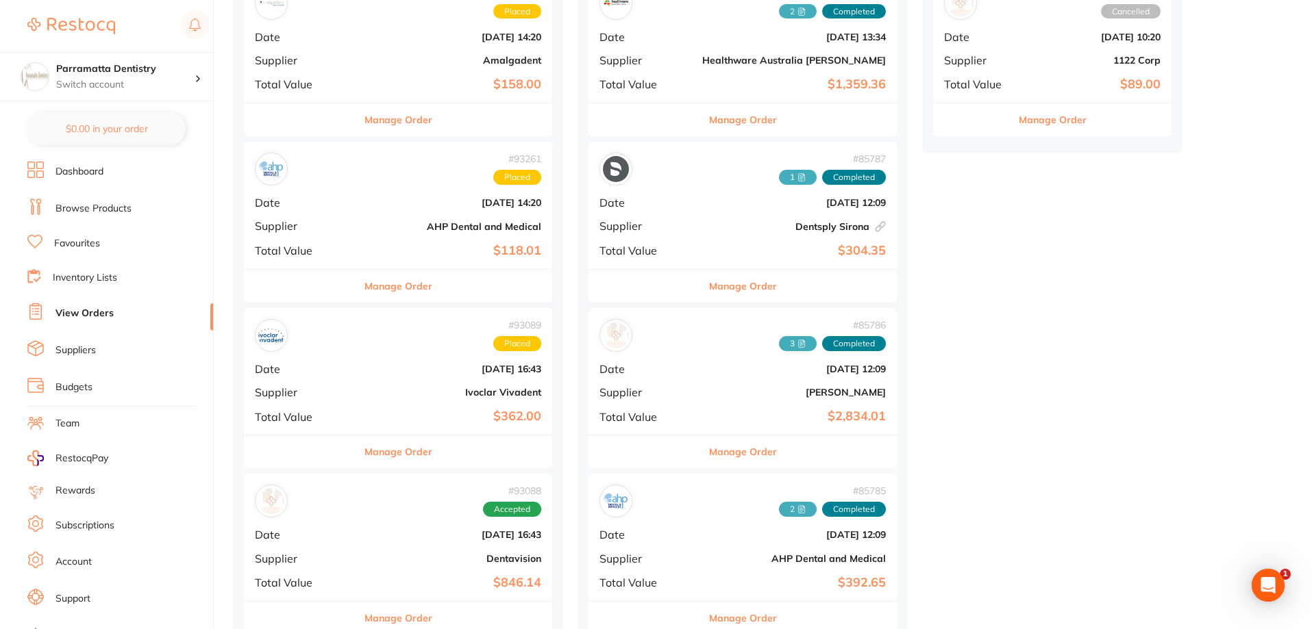
click at [88, 236] on li "Favourites" at bounding box center [120, 244] width 186 height 18
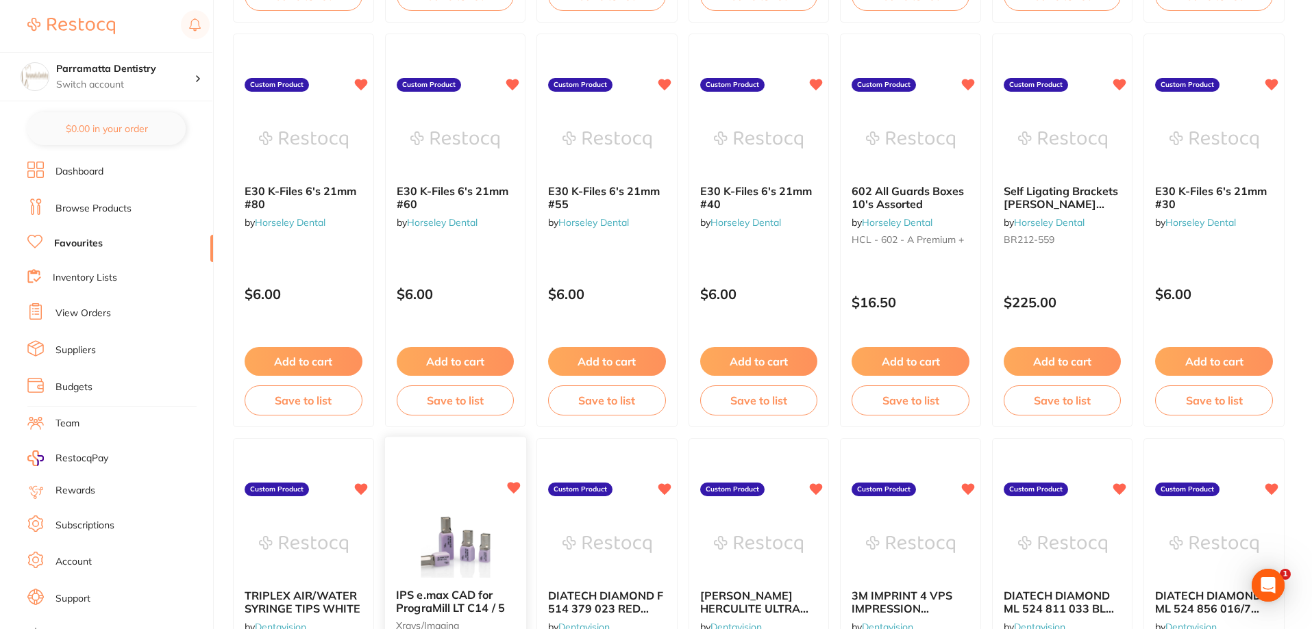
scroll to position [2055, 0]
